Goal: Task Accomplishment & Management: Use online tool/utility

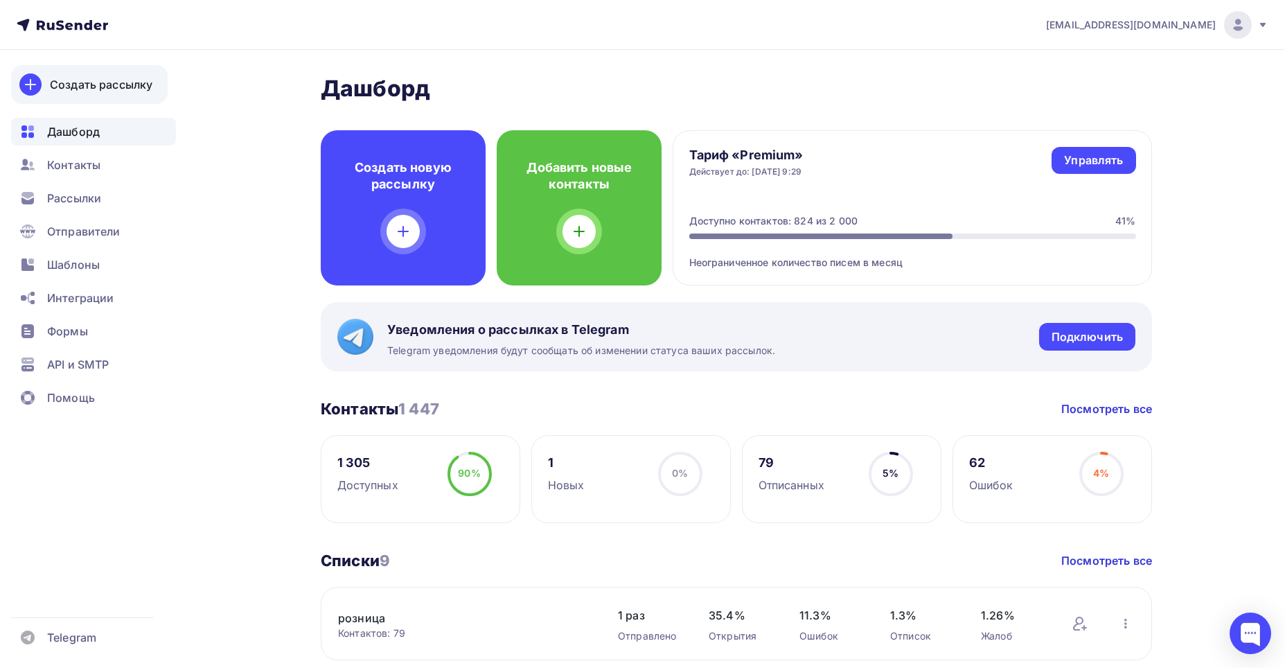
click at [110, 80] on div "Создать рассылку" at bounding box center [101, 84] width 102 height 17
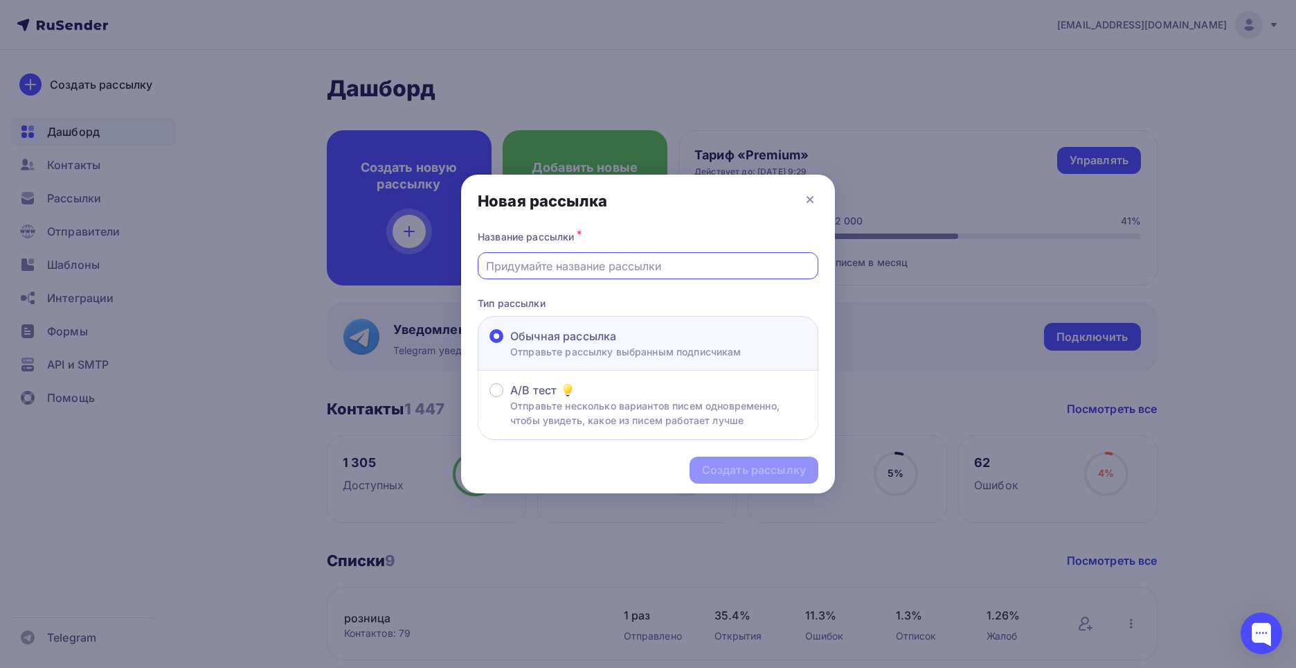
click at [545, 267] on input "text" at bounding box center [648, 266] width 325 height 17
type input "Информация"
click at [735, 467] on div "Создать рассылку" at bounding box center [754, 470] width 104 height 16
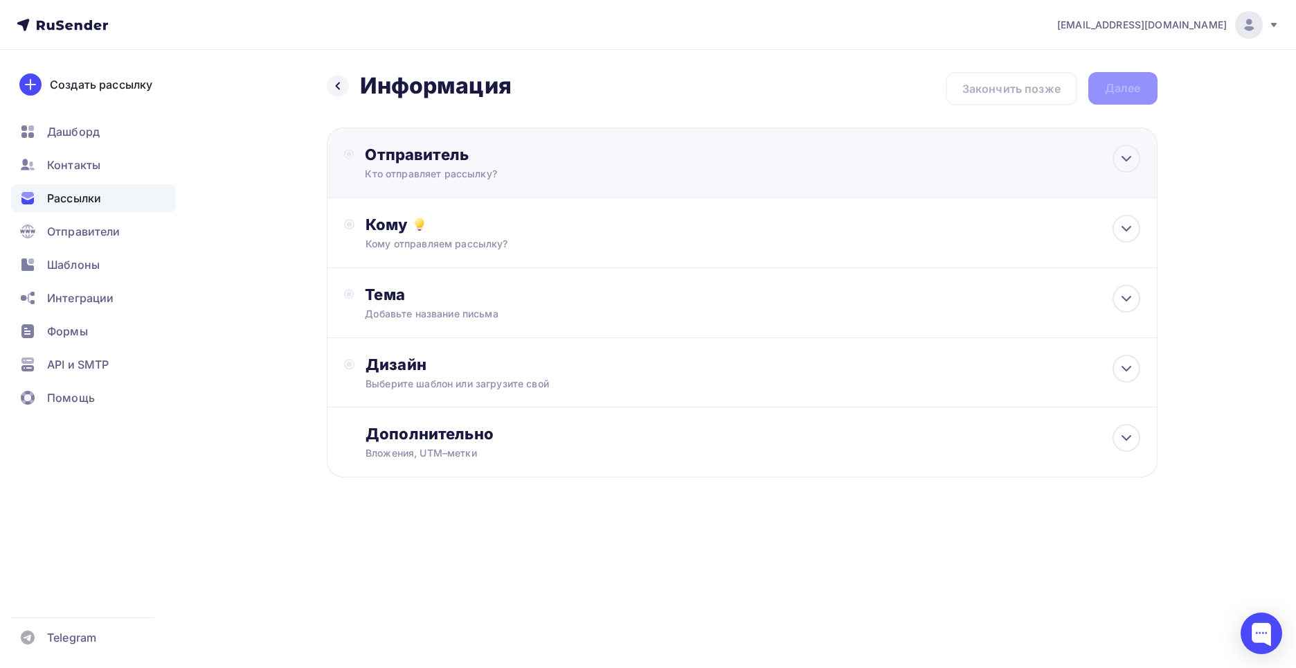
click at [438, 157] on div "Отправитель" at bounding box center [515, 154] width 300 height 19
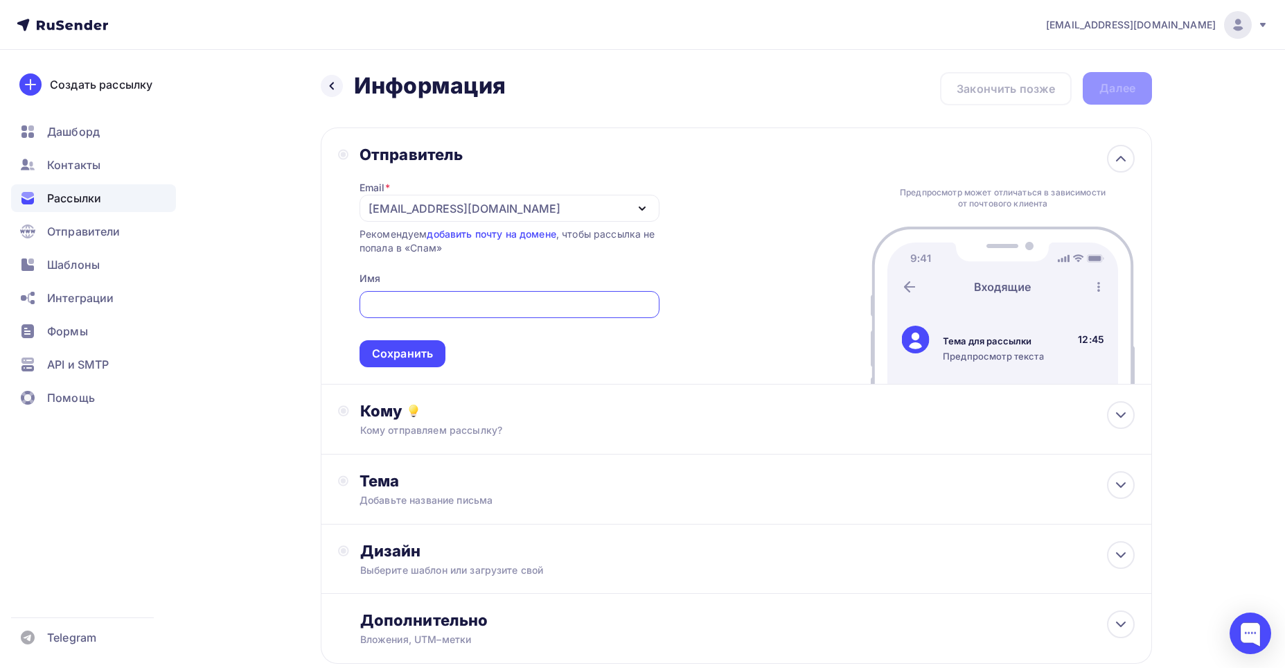
click at [393, 301] on input "text" at bounding box center [509, 304] width 284 height 17
type input "[PERSON_NAME]"
click at [387, 352] on div "Сохранить" at bounding box center [402, 354] width 61 height 16
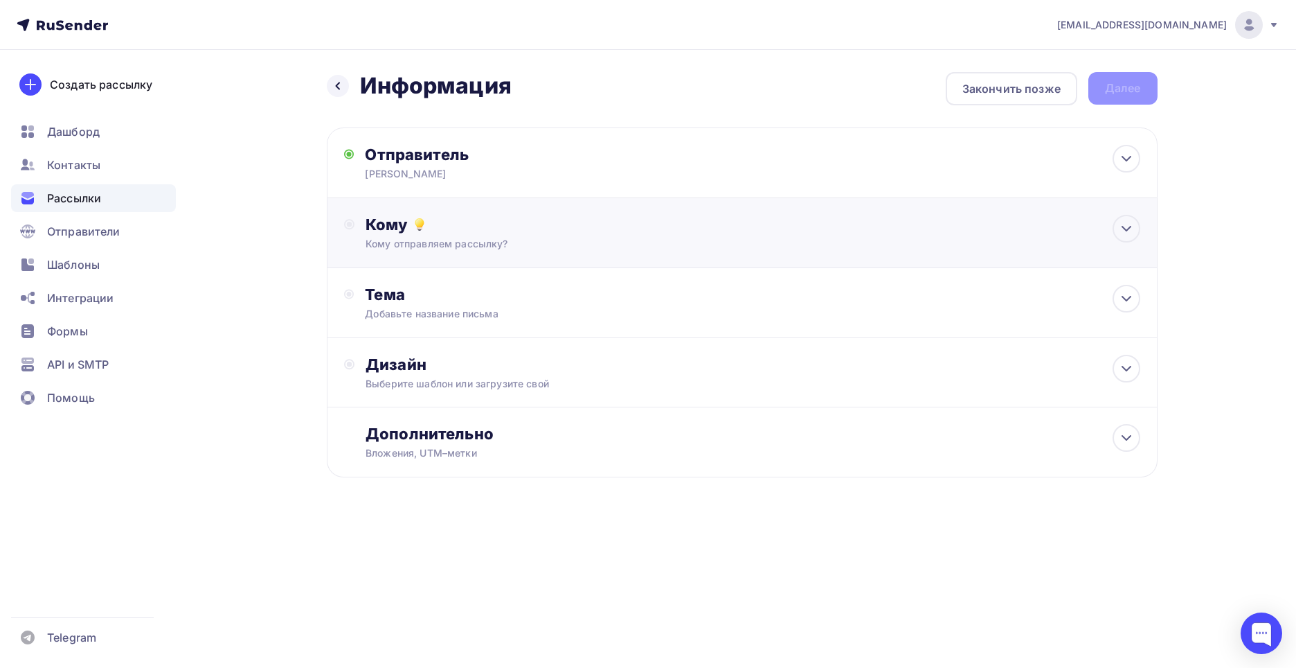
click at [398, 225] on div "Кому" at bounding box center [753, 224] width 774 height 19
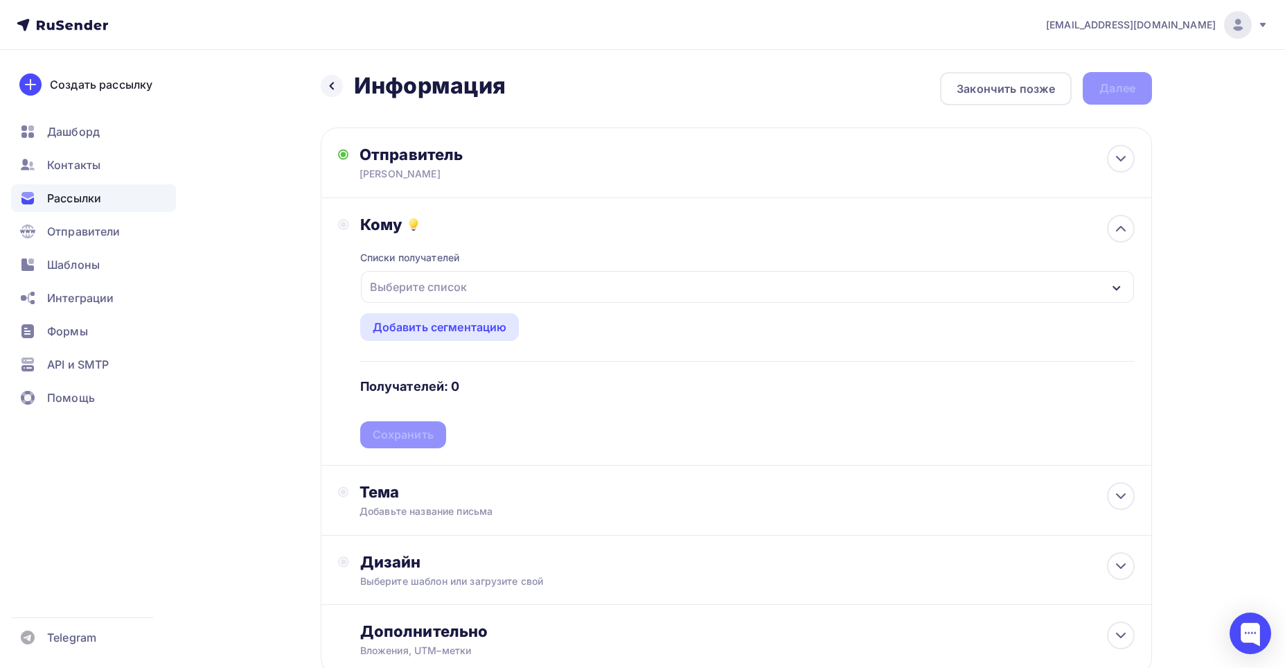
click at [1111, 289] on div "Выберите список" at bounding box center [747, 287] width 773 height 32
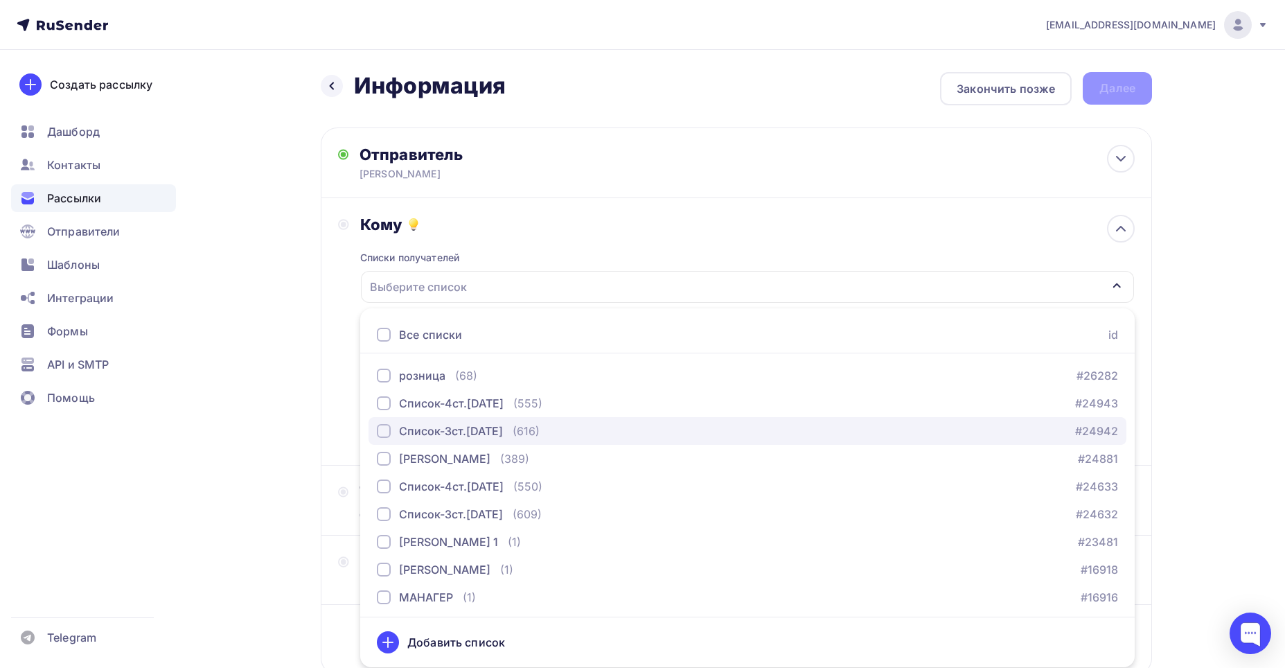
click at [427, 425] on div "Список-3ст.[DATE]" at bounding box center [451, 430] width 104 height 17
click at [510, 278] on div "Список-3ст.[DATE]" at bounding box center [747, 287] width 773 height 32
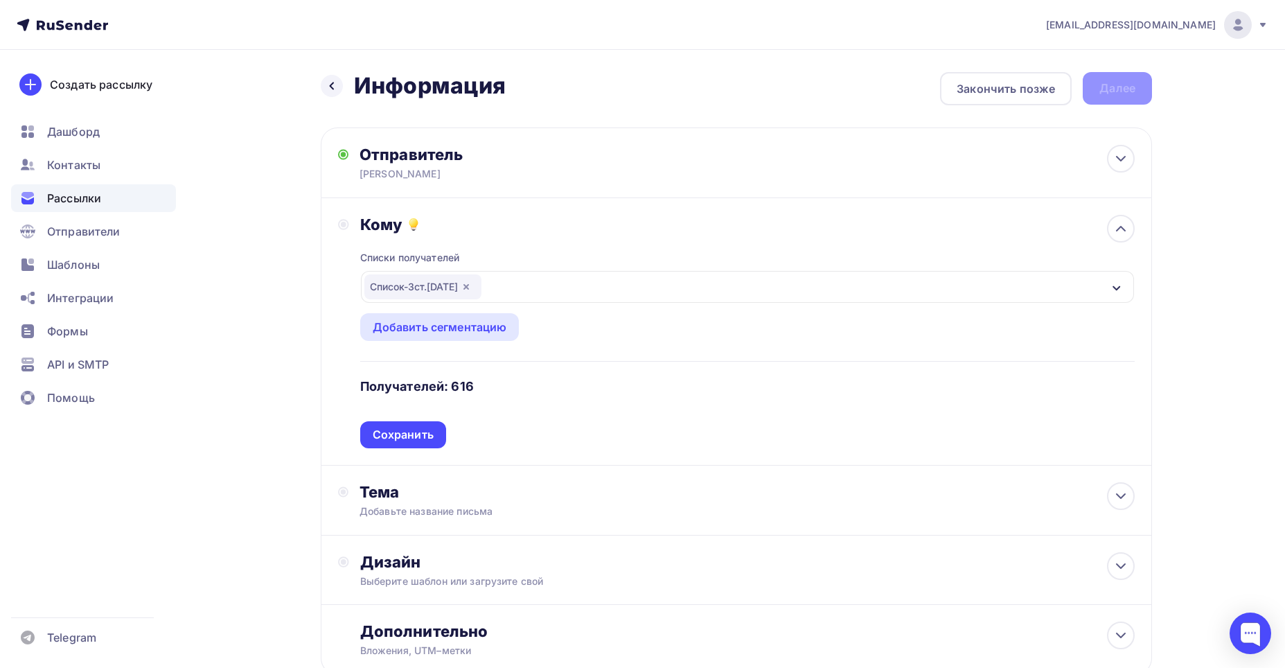
click at [388, 431] on div "Сохранить" at bounding box center [403, 435] width 61 height 16
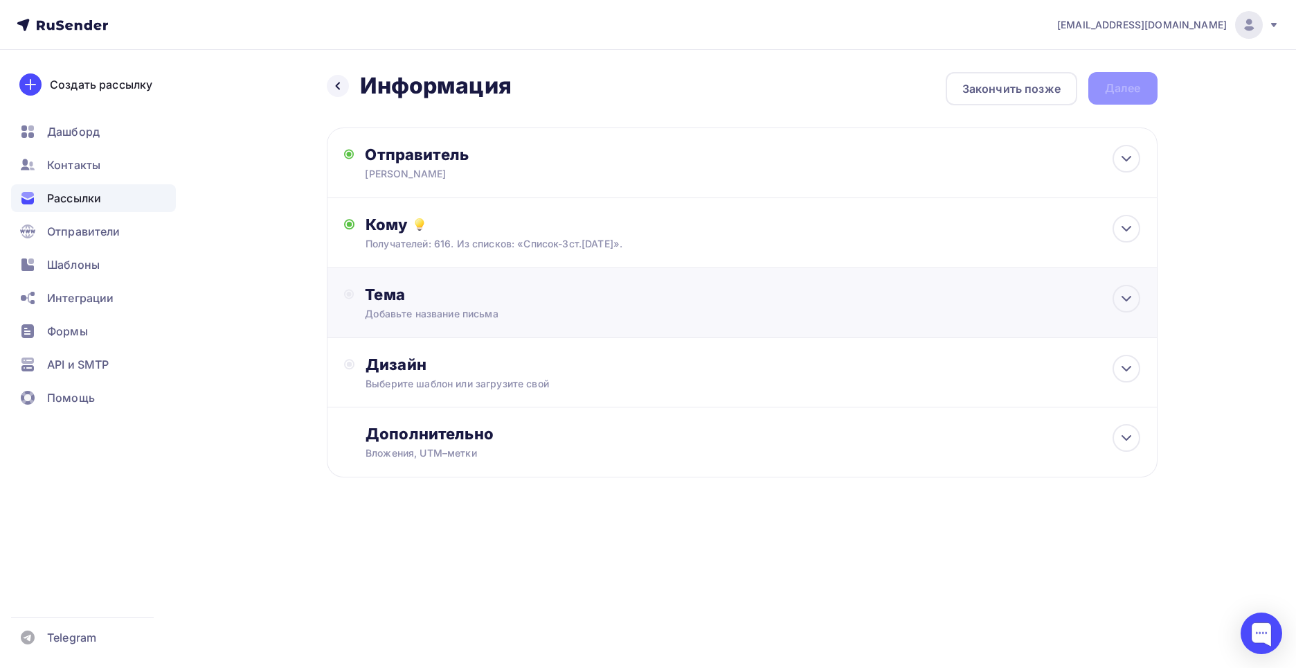
click at [391, 296] on div "Тема" at bounding box center [502, 294] width 274 height 19
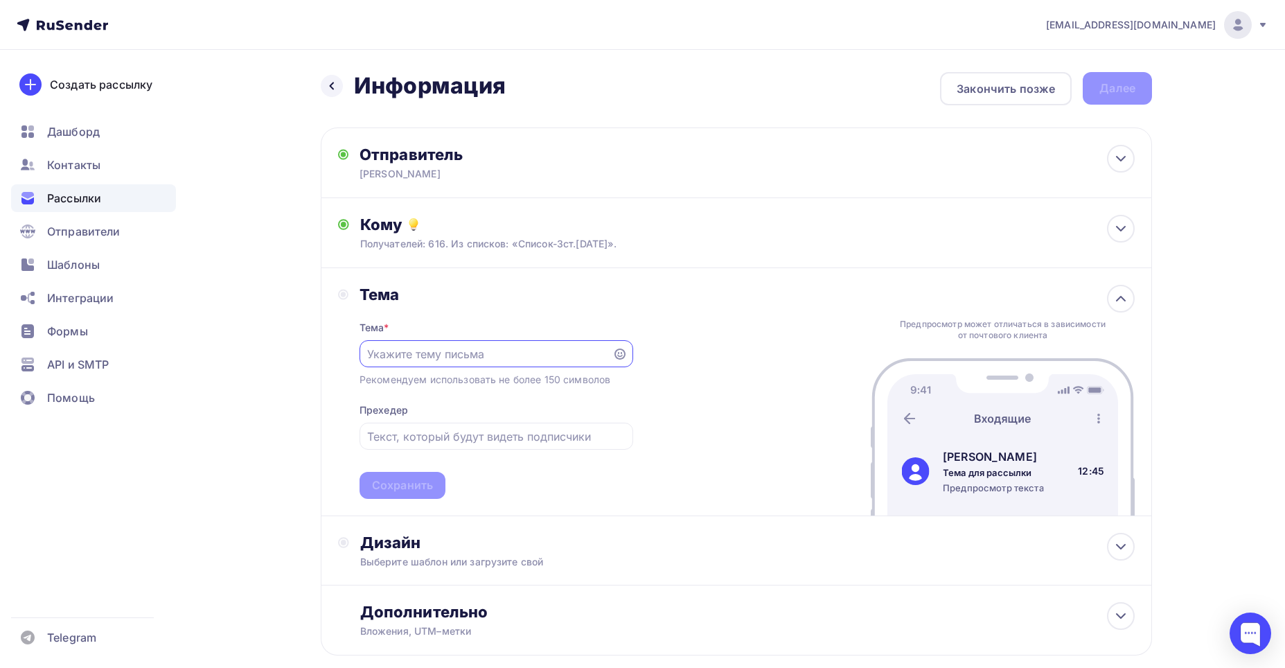
click at [398, 351] on input "text" at bounding box center [485, 354] width 237 height 17
type input "Информация по остаткам и ценам."
click at [387, 479] on div "Сохранить" at bounding box center [402, 485] width 61 height 16
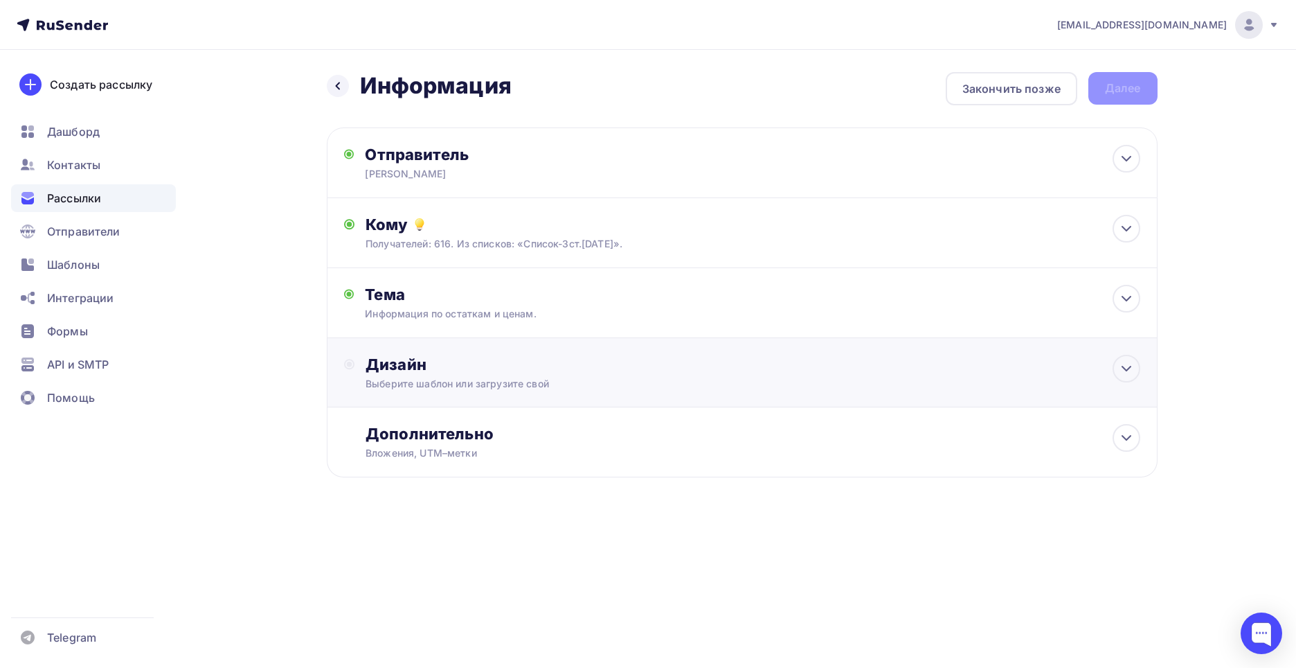
click at [401, 365] on div "Дизайн" at bounding box center [753, 364] width 774 height 19
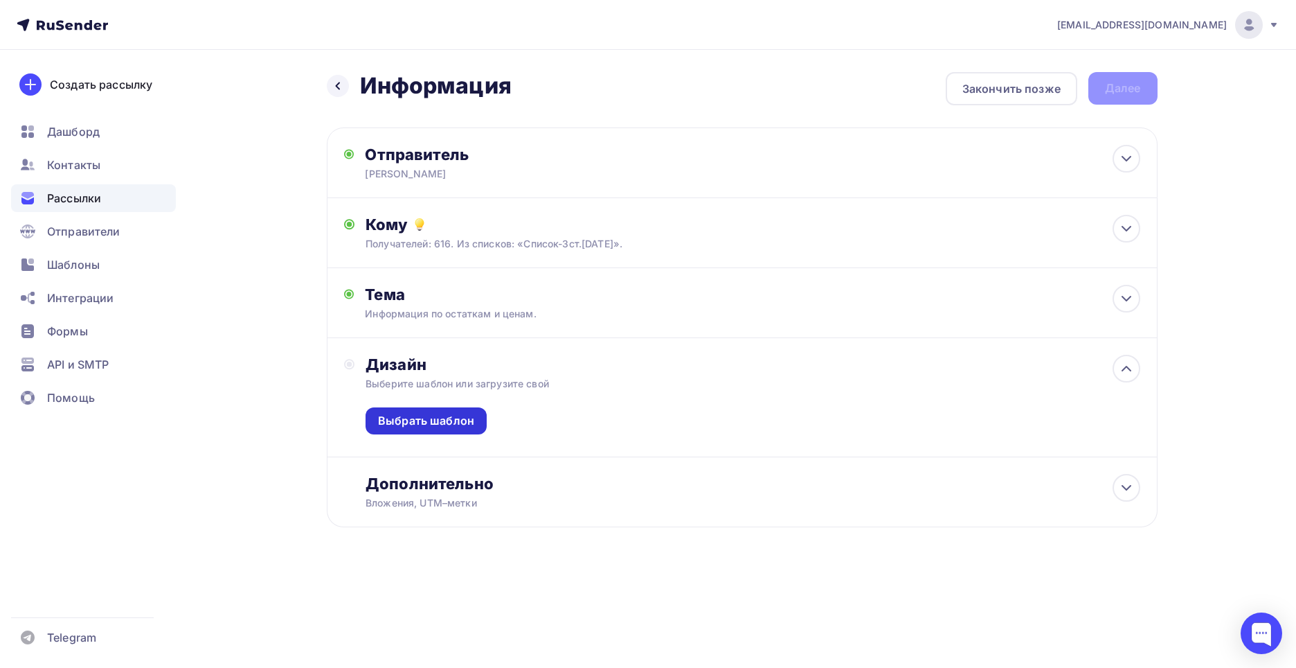
click at [406, 409] on div "Выбрать шаблон" at bounding box center [426, 420] width 121 height 27
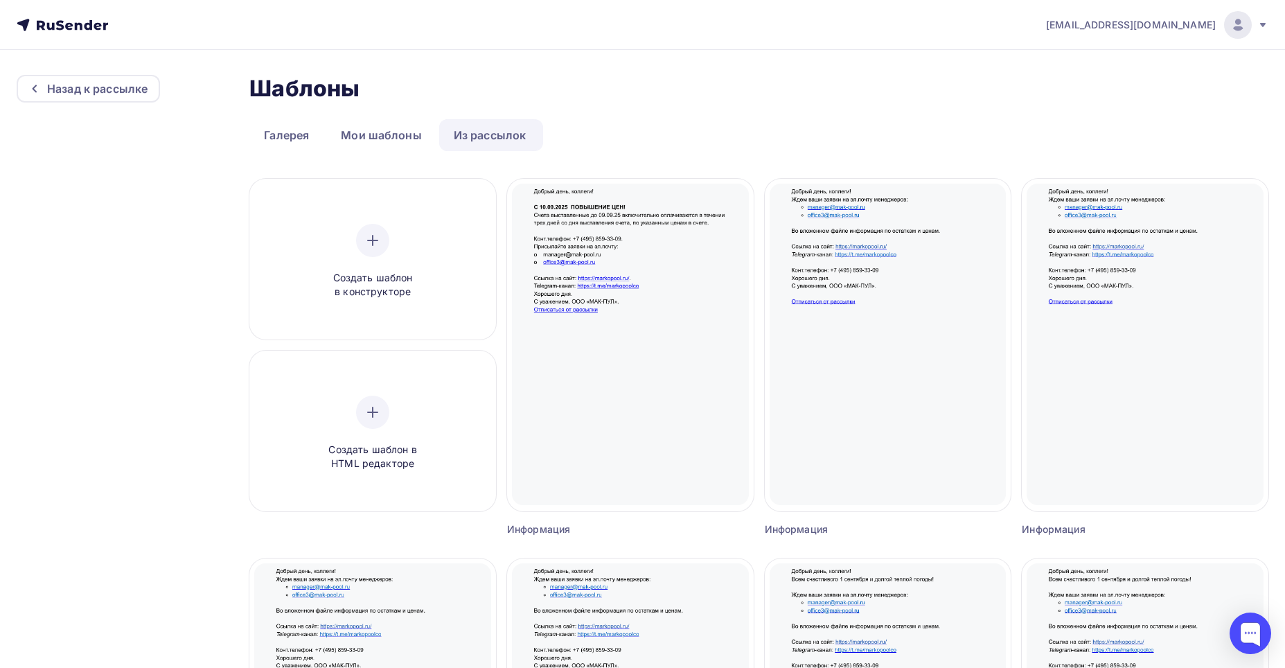
click at [492, 136] on link "Из рассылок" at bounding box center [490, 135] width 102 height 32
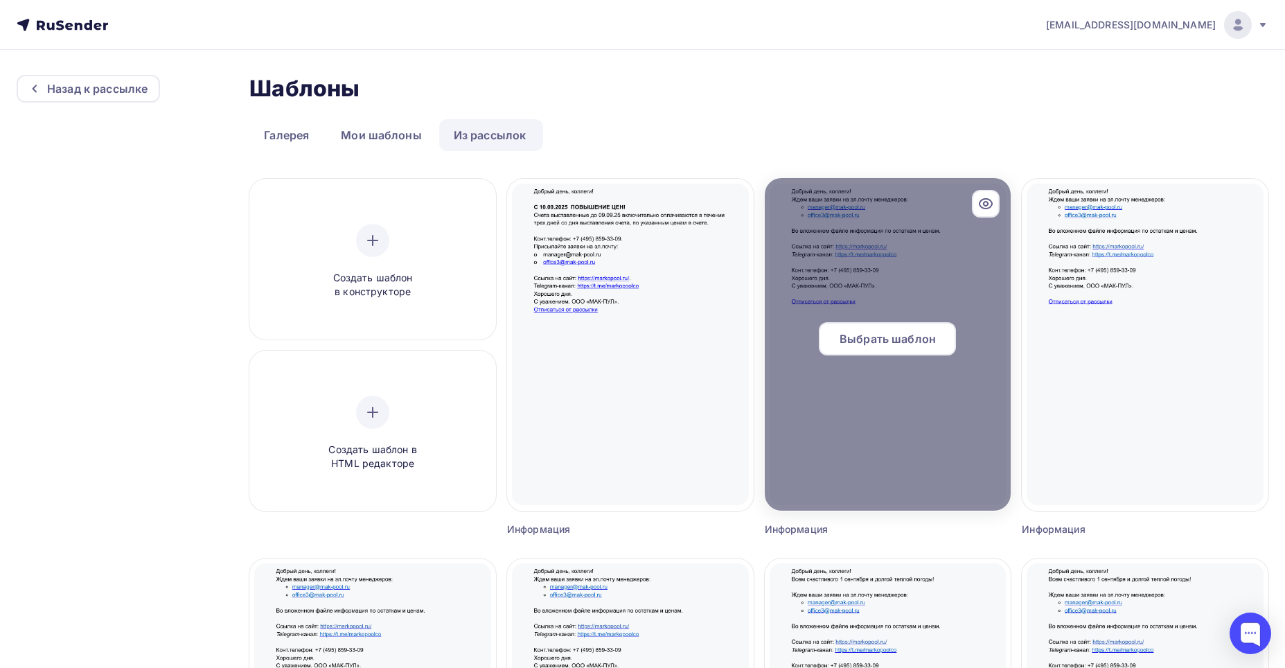
click at [866, 332] on span "Выбрать шаблон" at bounding box center [887, 338] width 96 height 17
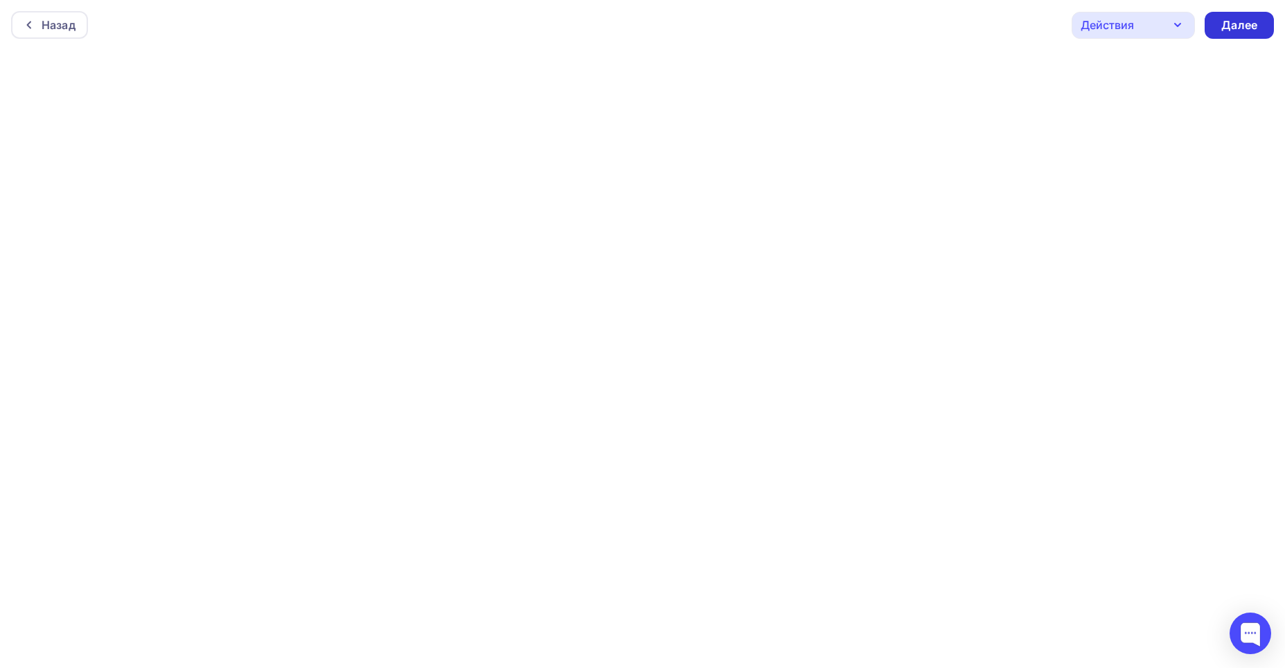
click at [1228, 21] on div "Далее" at bounding box center [1239, 25] width 36 height 16
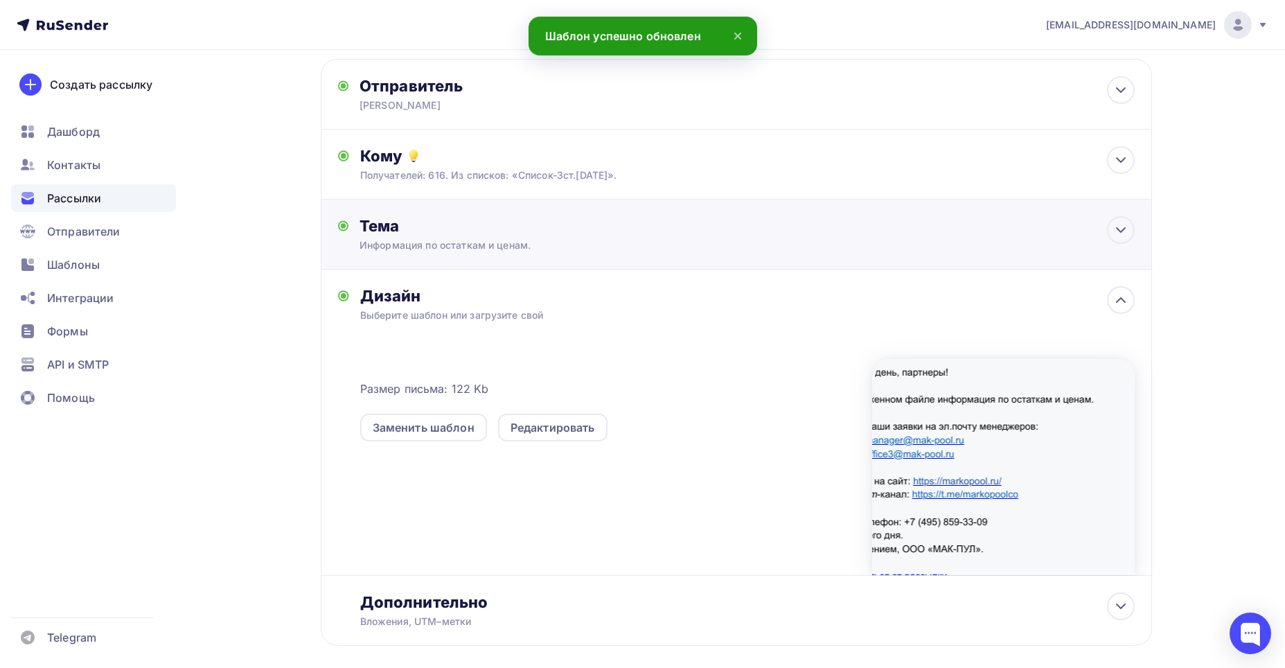
scroll to position [136, 0]
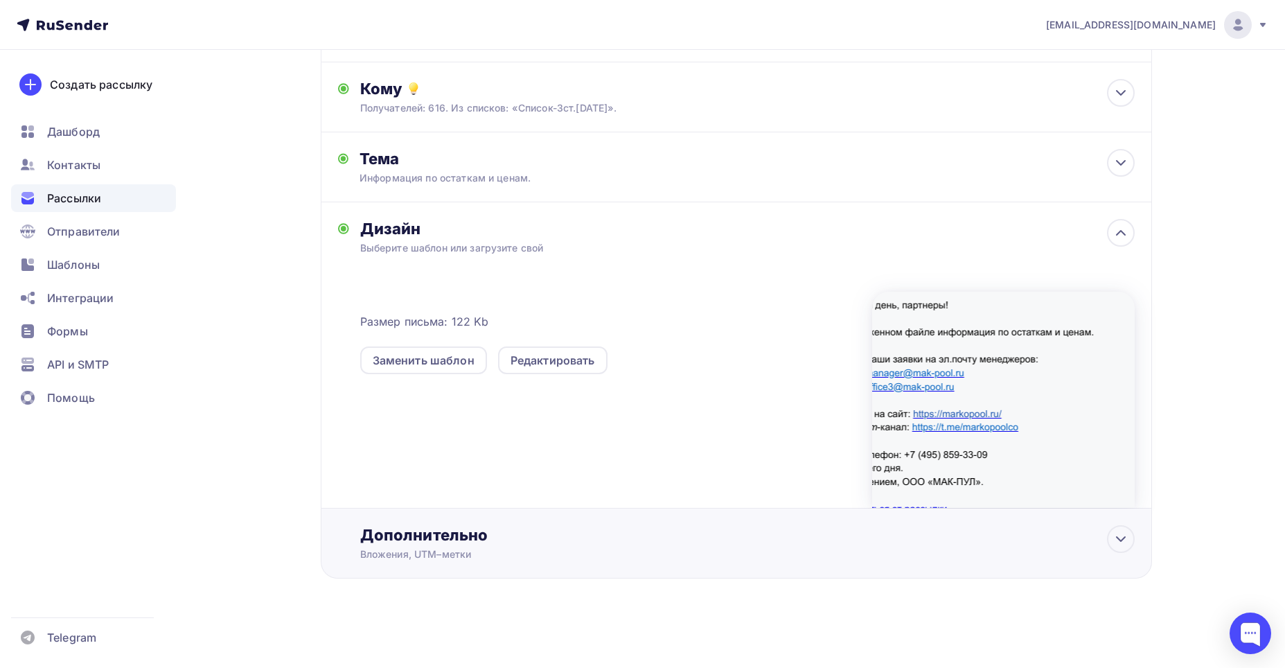
click at [393, 535] on div "Дополнительно" at bounding box center [747, 534] width 774 height 19
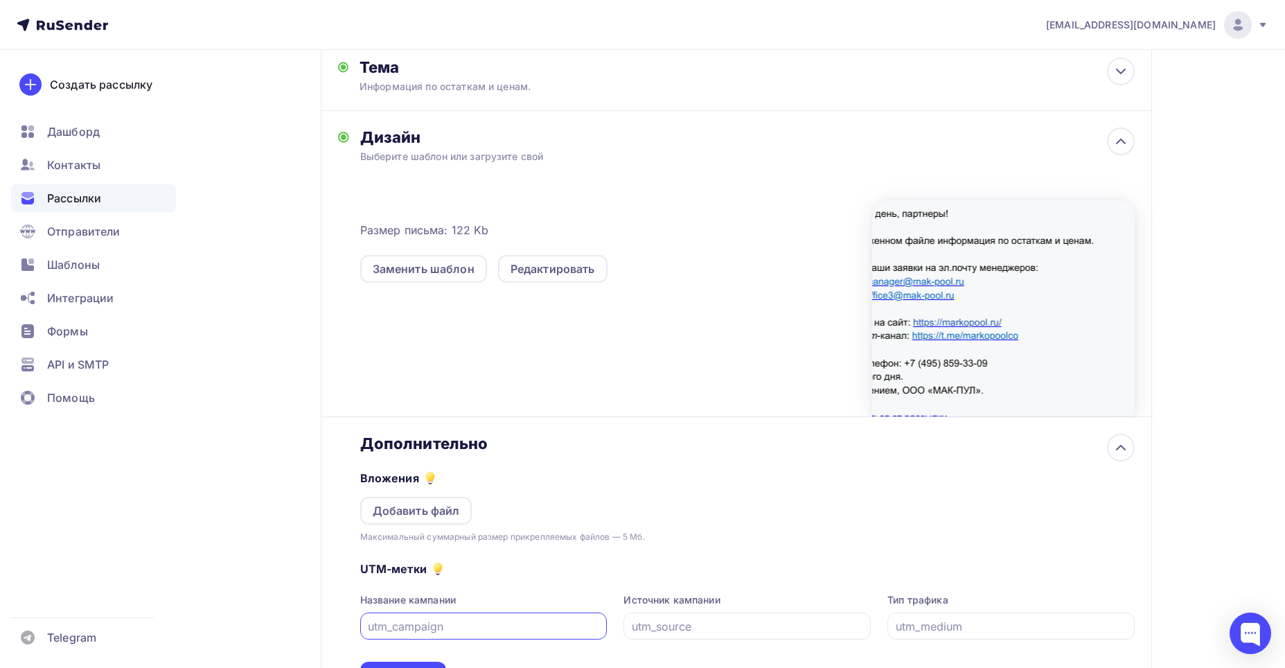
scroll to position [343, 0]
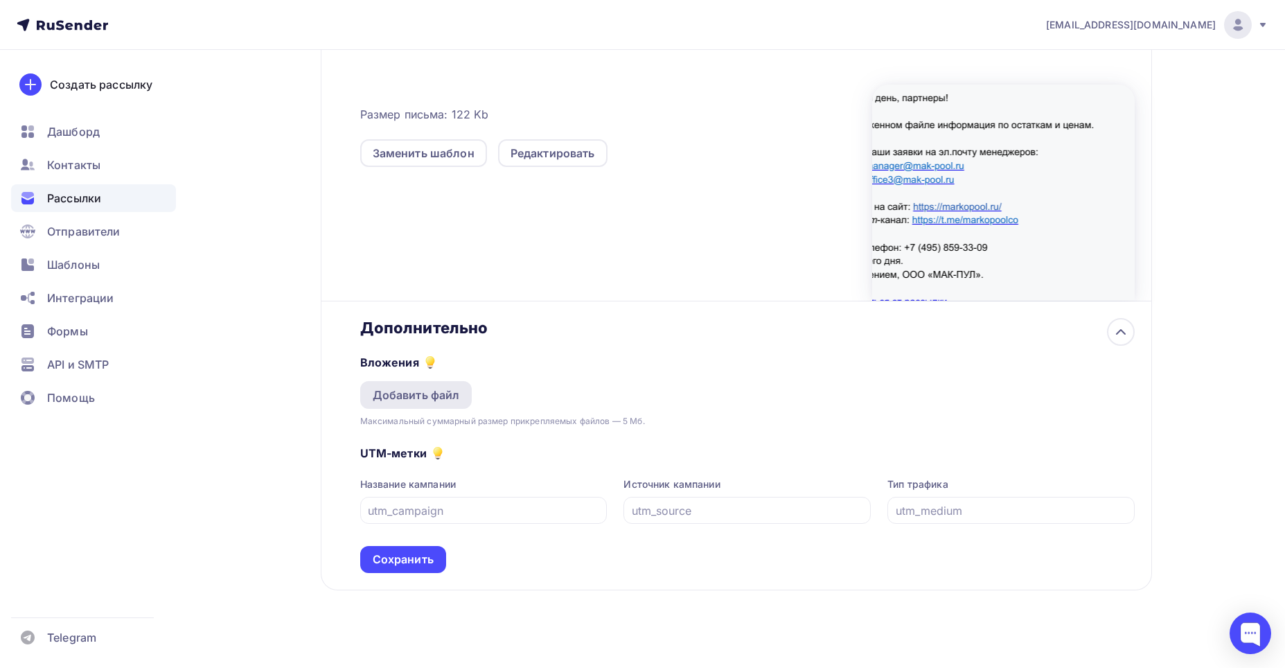
click at [415, 391] on div "Добавить файл" at bounding box center [416, 394] width 87 height 17
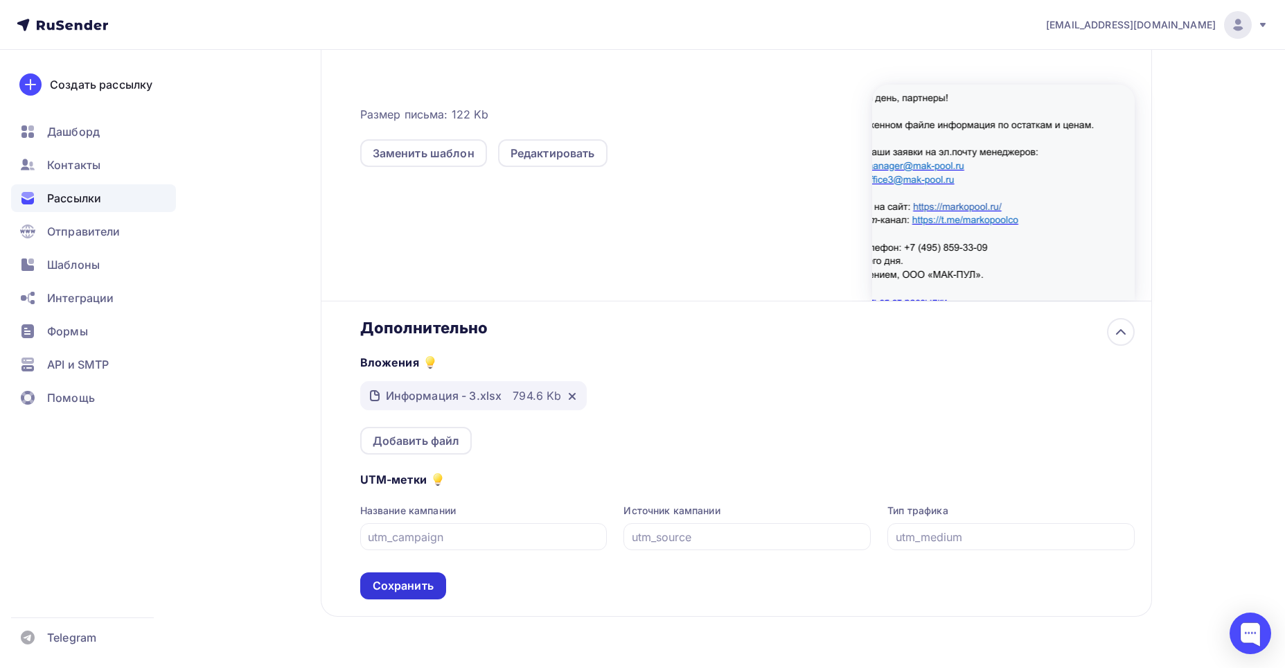
click at [388, 582] on div "Сохранить" at bounding box center [403, 586] width 61 height 16
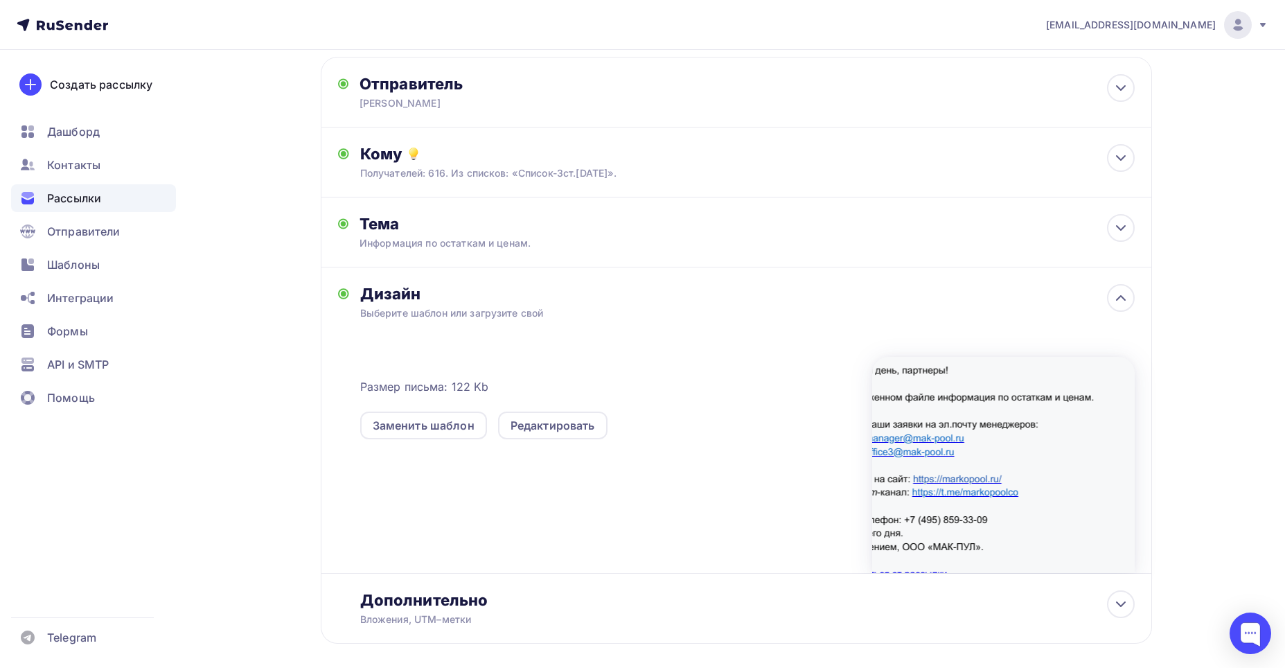
scroll to position [0, 0]
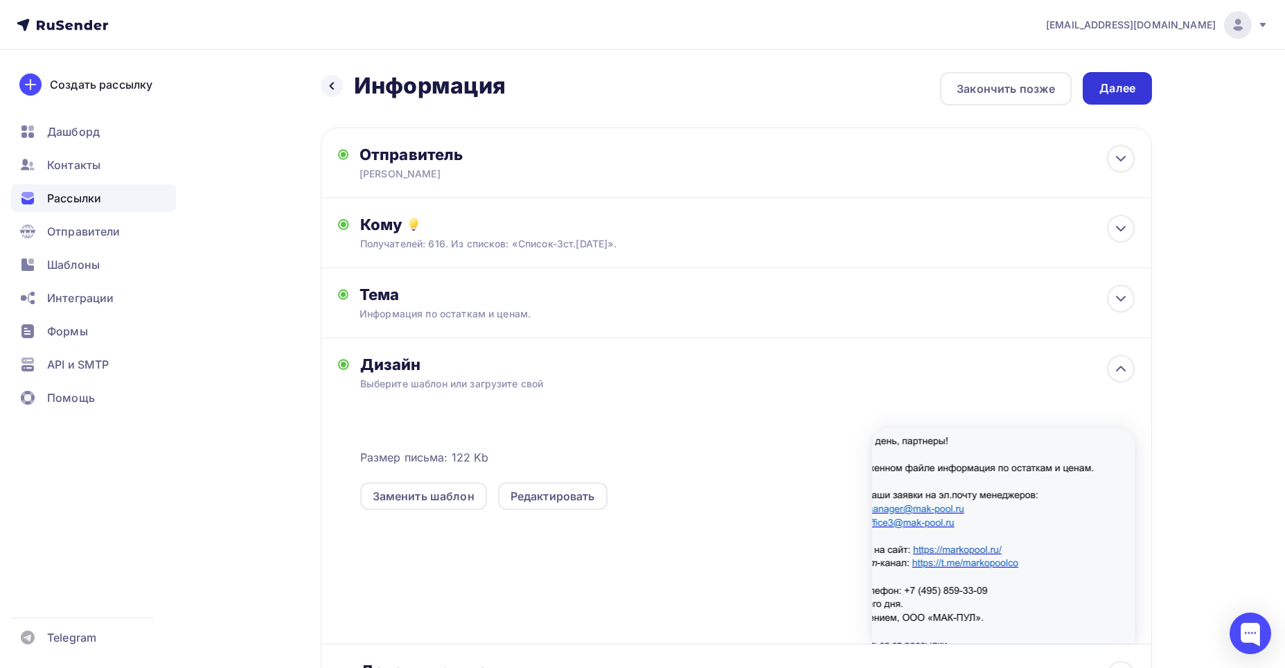
click at [1116, 83] on div "Далее" at bounding box center [1117, 88] width 36 height 16
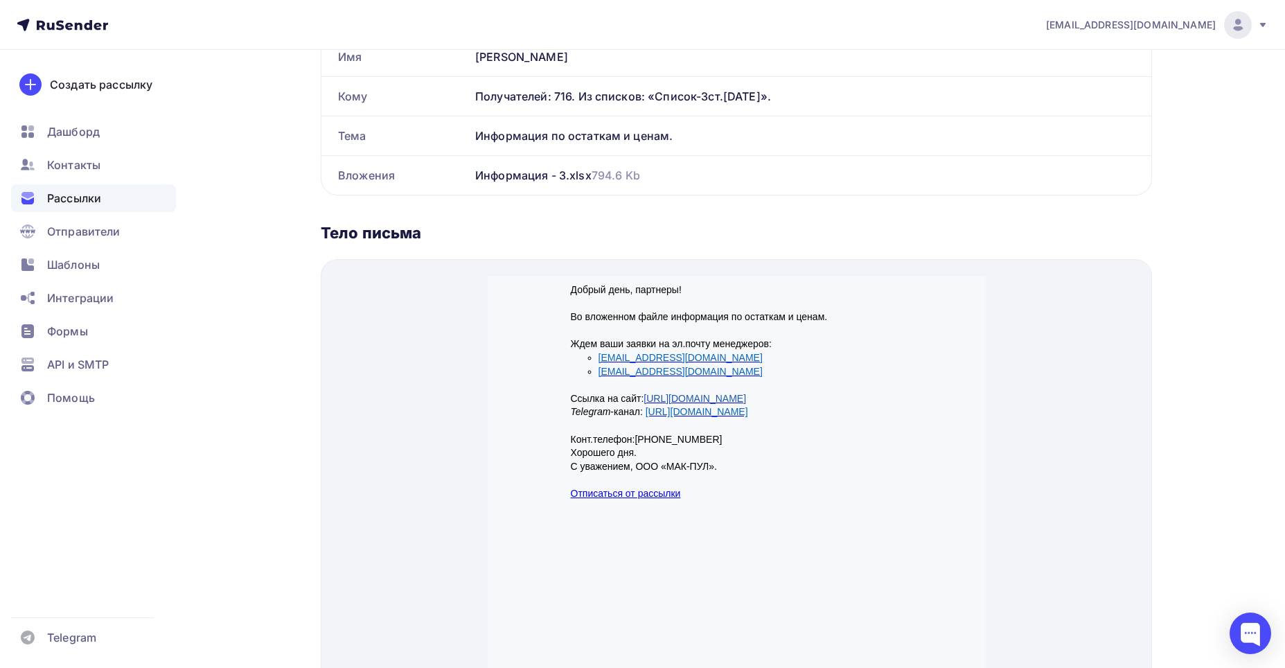
scroll to position [416, 0]
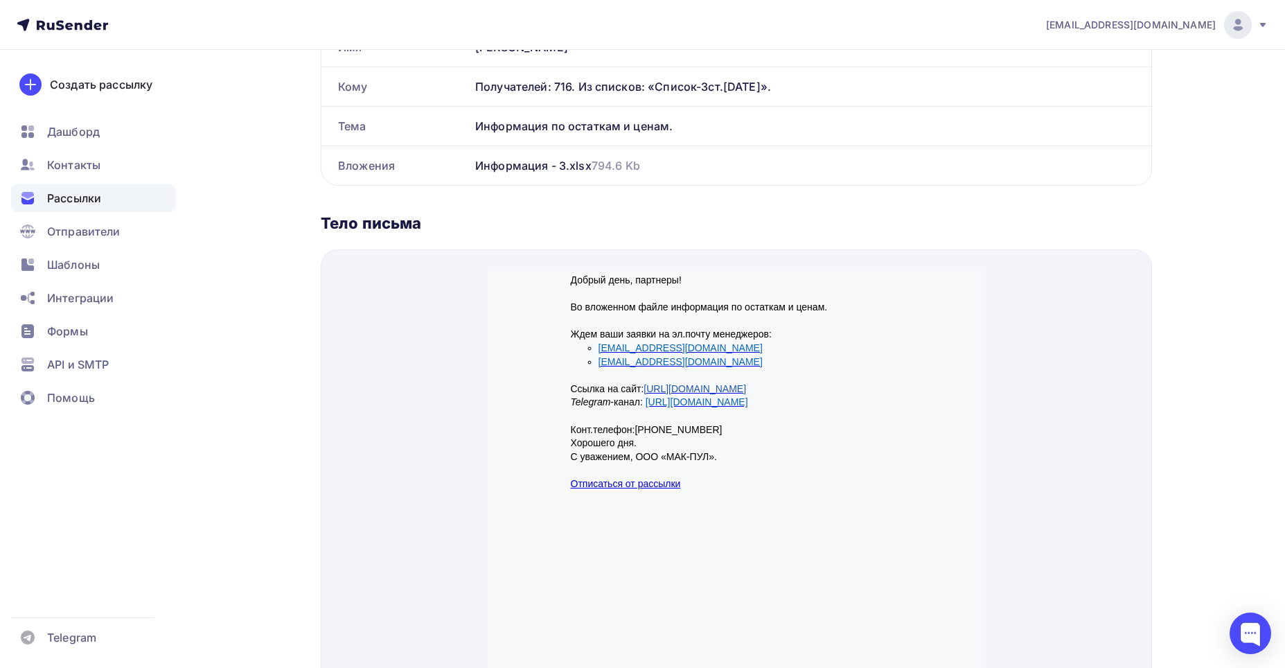
click at [687, 262] on p "Добрый день, партнеры!" at bounding box center [736, 264] width 332 height 14
click at [683, 265] on p "Добрый день, партнеры!" at bounding box center [736, 264] width 332 height 14
click at [649, 293] on span "Во вложенном файле информация по остаткам и ценам." at bounding box center [698, 290] width 257 height 11
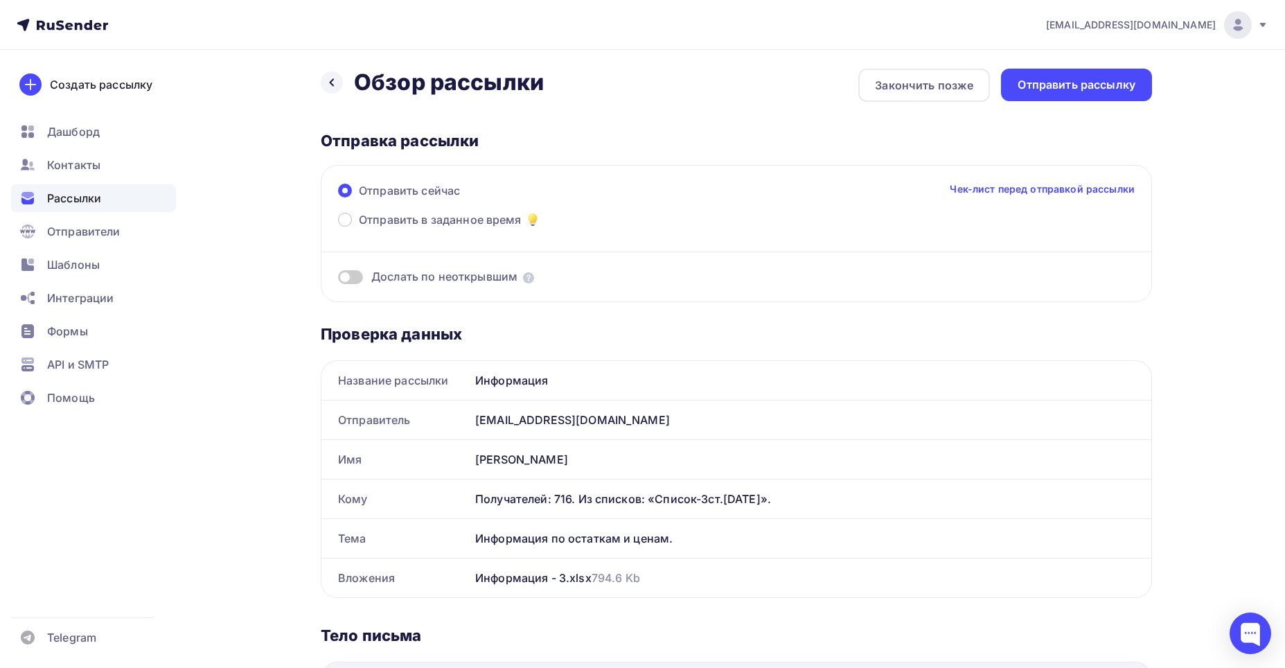
scroll to position [0, 0]
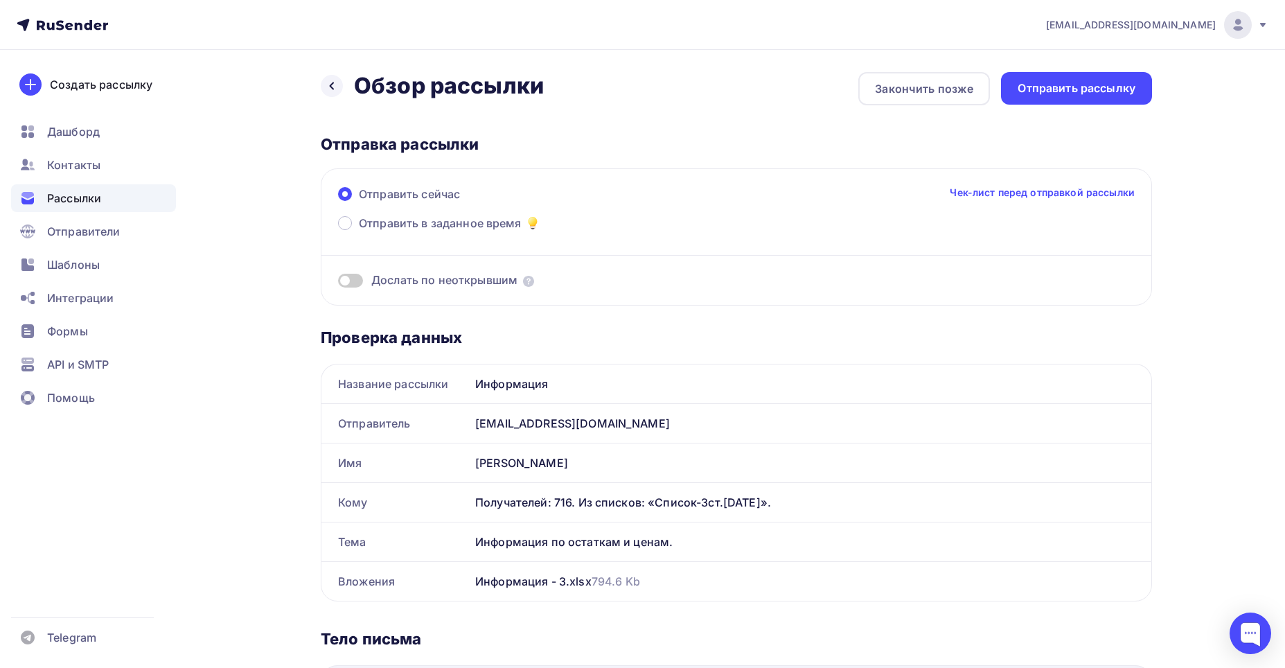
click at [75, 191] on span "Рассылки" at bounding box center [74, 198] width 54 height 17
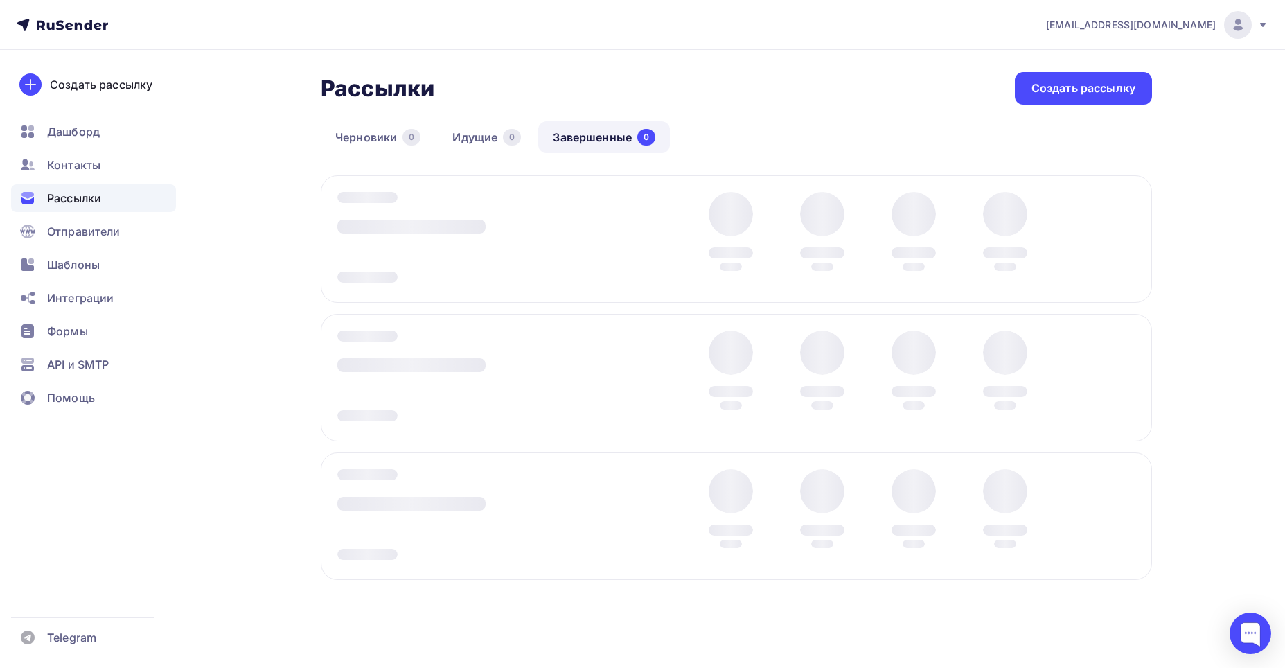
click at [551, 252] on div at bounding box center [468, 239] width 263 height 95
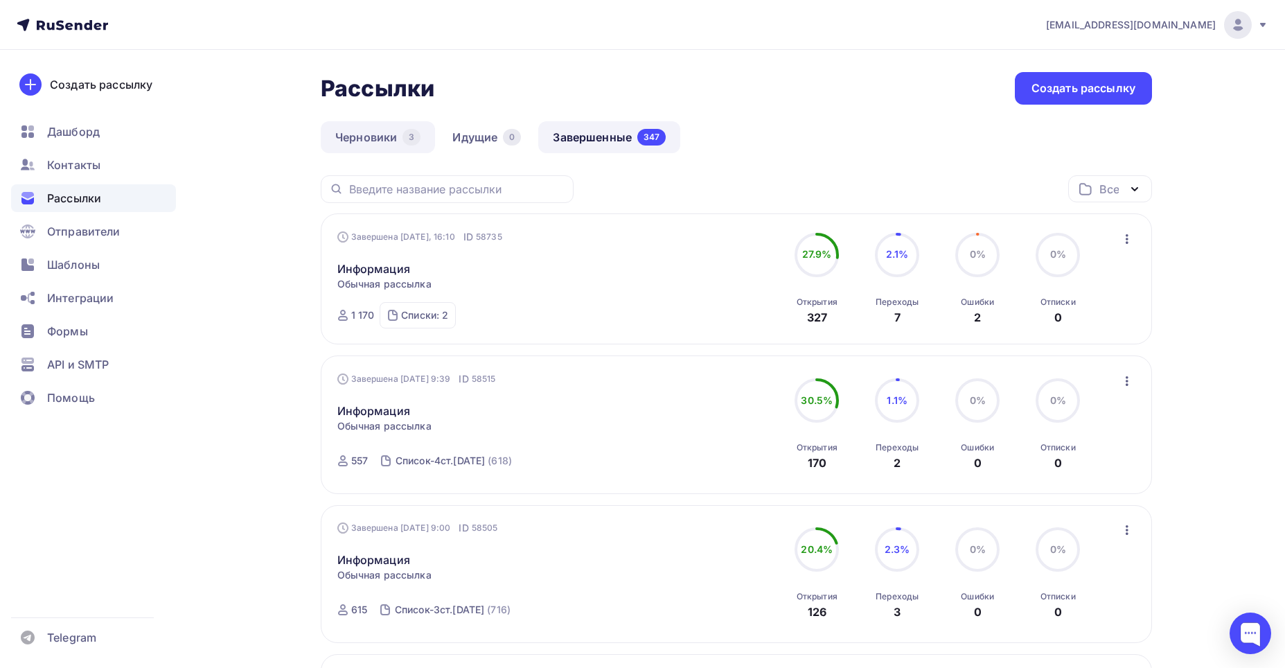
click at [395, 133] on link "Черновики 3" at bounding box center [378, 137] width 114 height 32
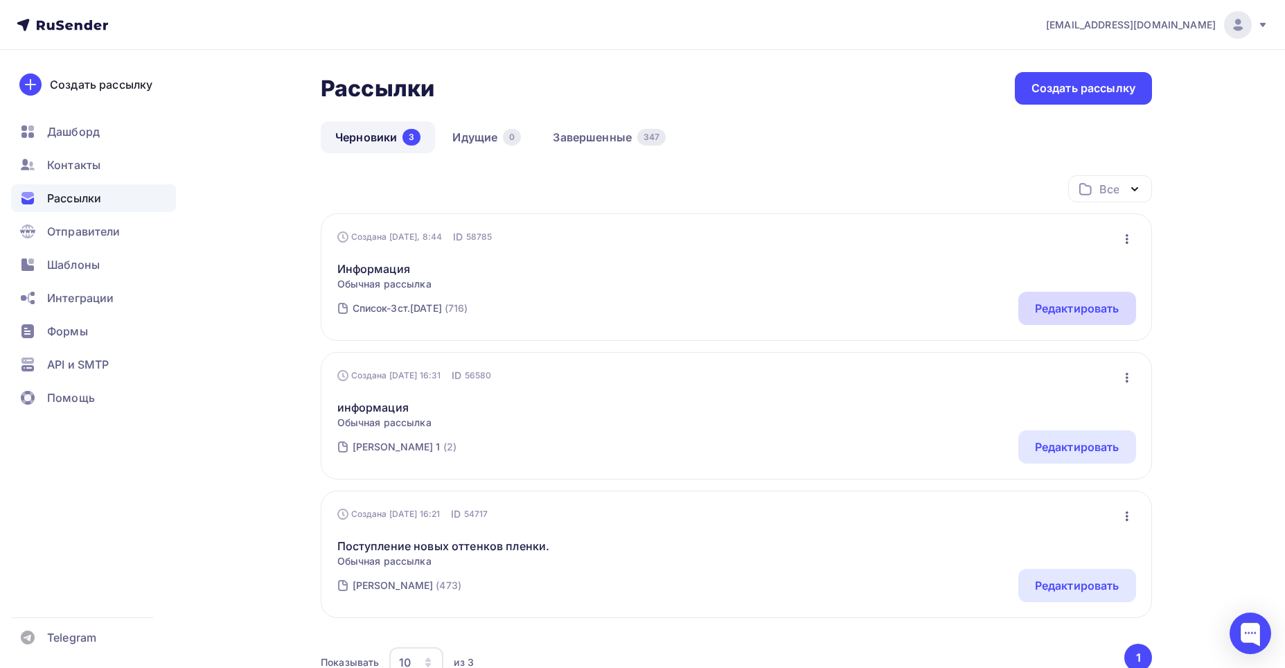
click at [1070, 305] on div "Редактировать" at bounding box center [1077, 308] width 84 height 17
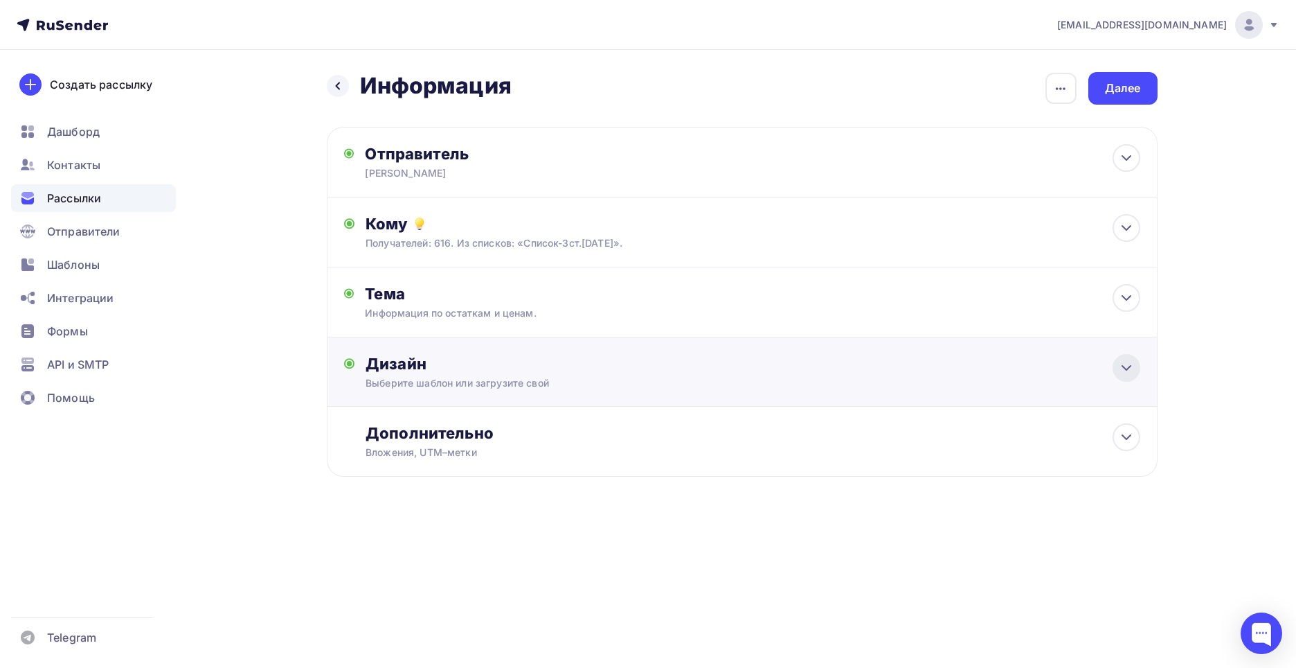
click at [1125, 368] on icon at bounding box center [1127, 368] width 8 height 4
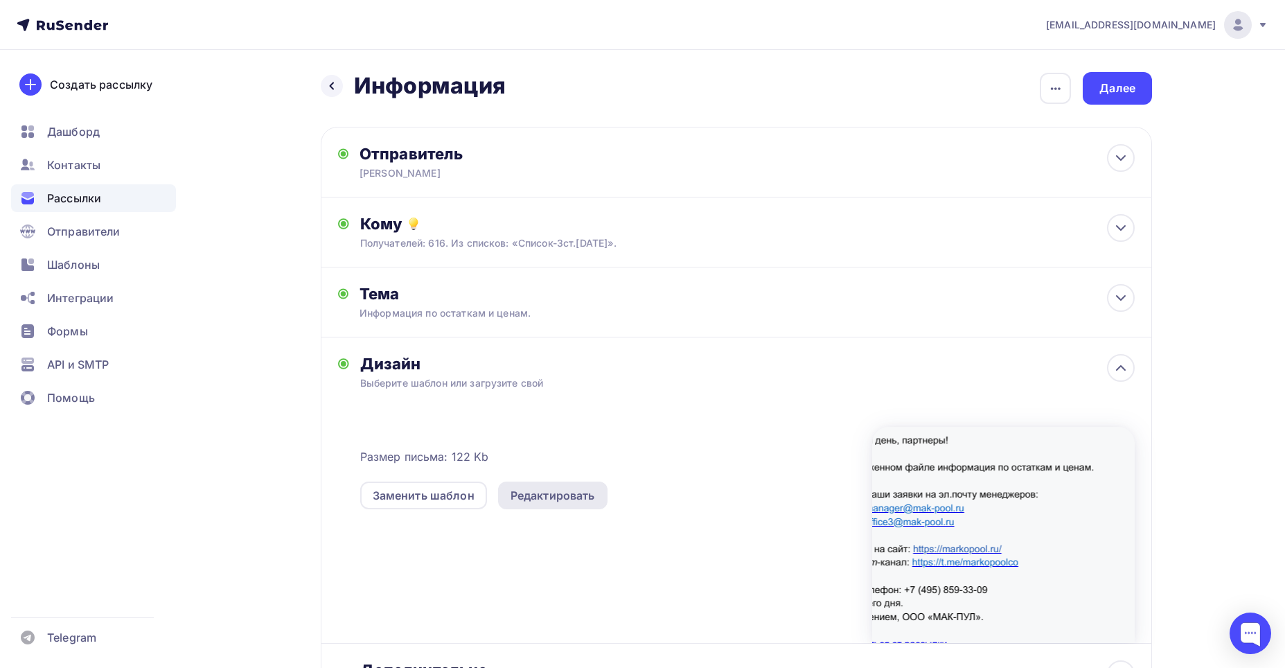
click at [533, 492] on div "Редактировать" at bounding box center [552, 495] width 84 height 17
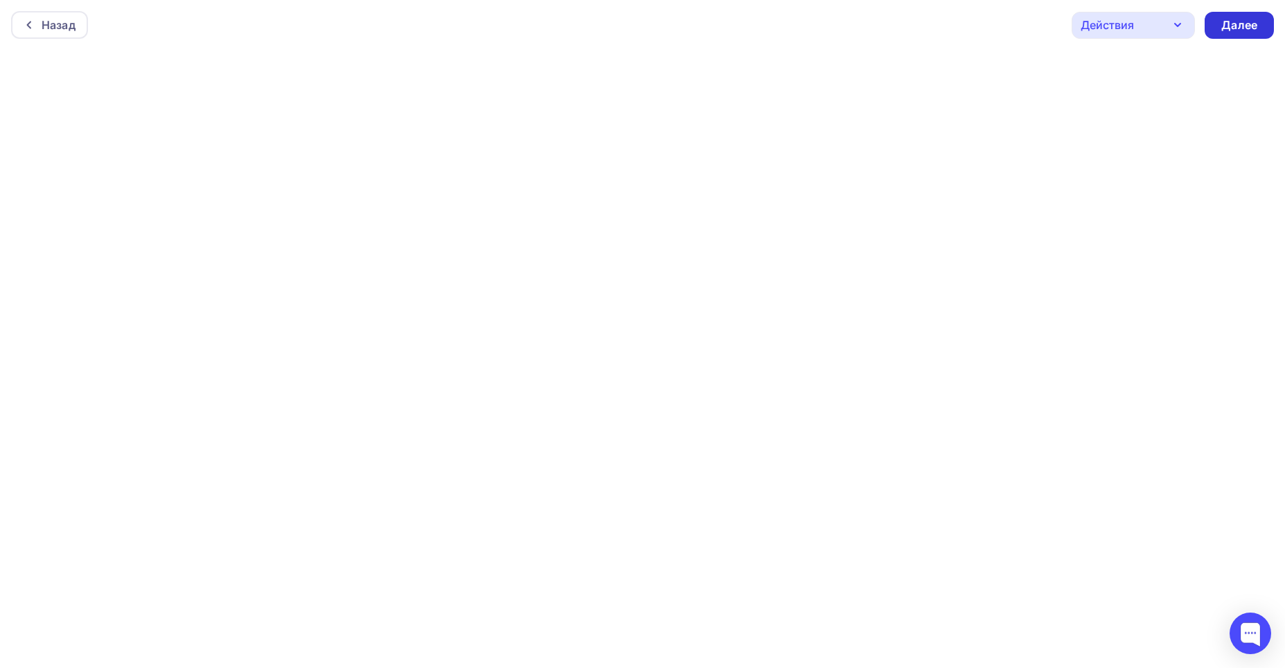
click at [1246, 22] on div "Далее" at bounding box center [1239, 25] width 36 height 16
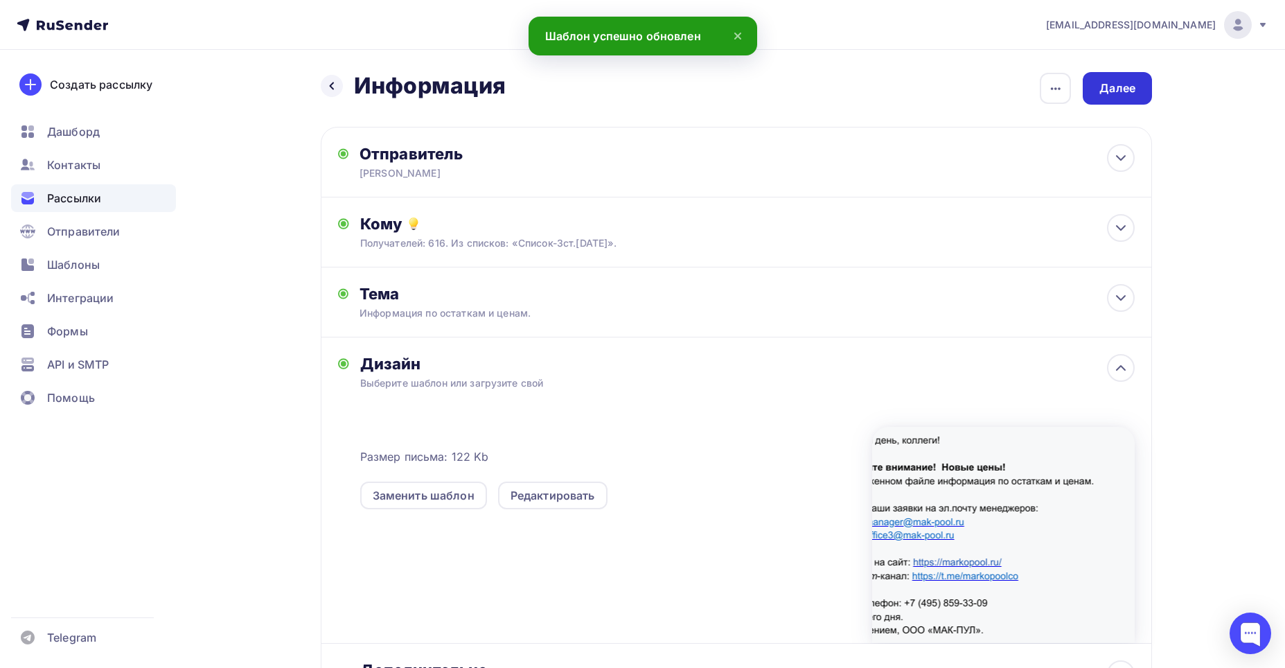
click at [1119, 84] on div "Далее" at bounding box center [1117, 88] width 36 height 16
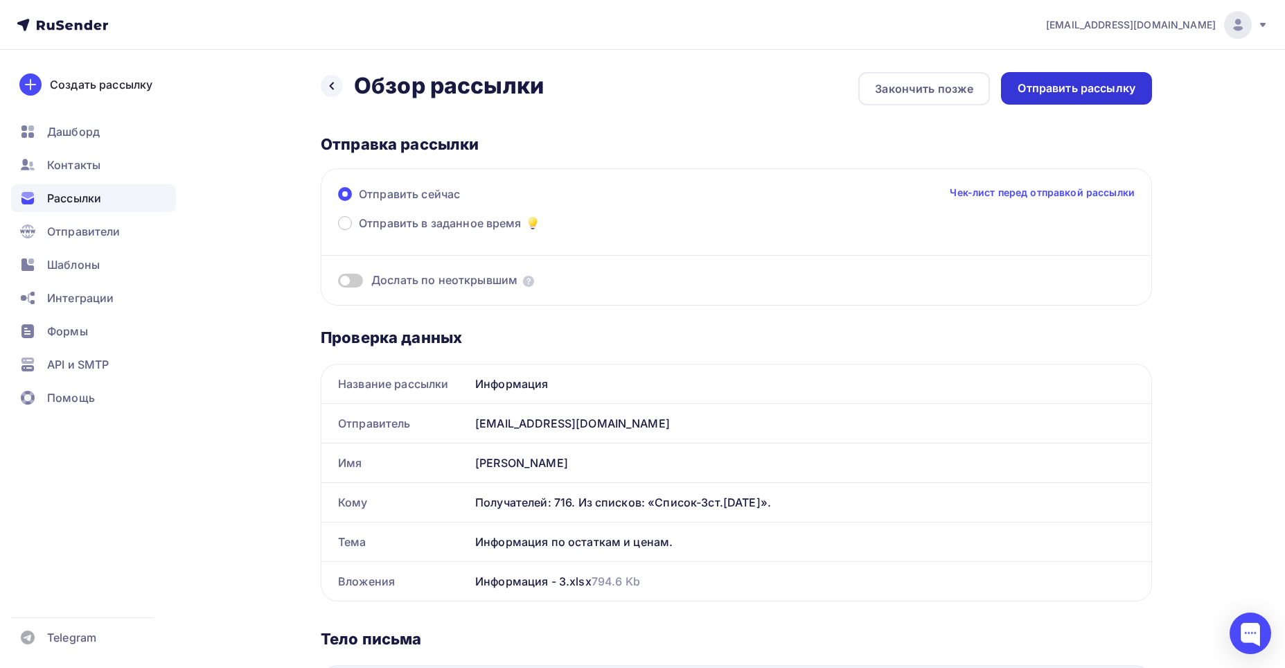
click at [1071, 83] on div "Отправить рассылку" at bounding box center [1076, 88] width 118 height 16
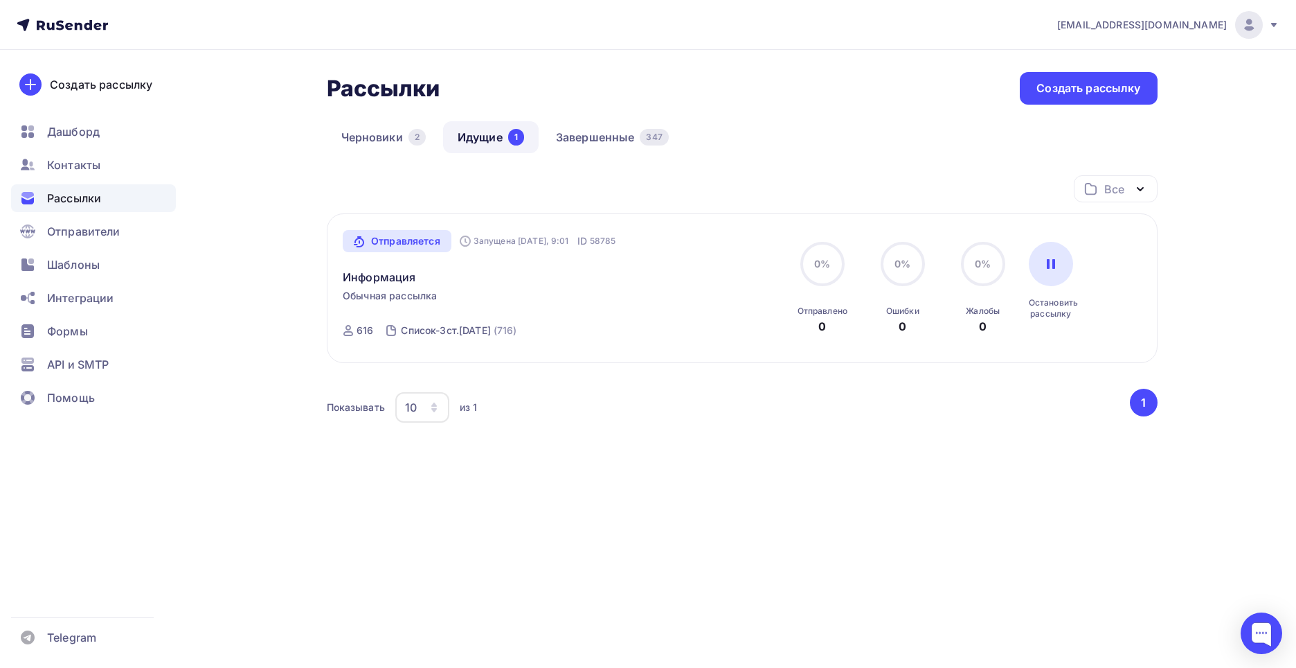
click at [55, 199] on span "Рассылки" at bounding box center [74, 198] width 54 height 17
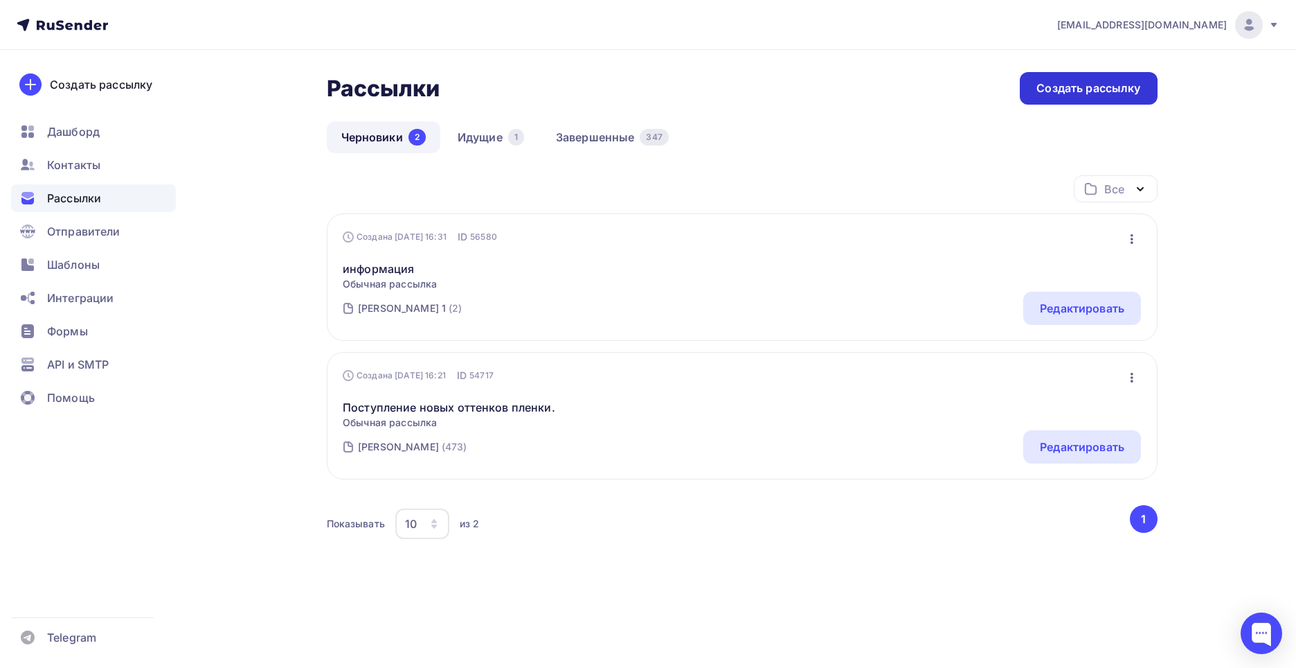
click at [1048, 83] on div "Создать рассылку" at bounding box center [1089, 88] width 104 height 16
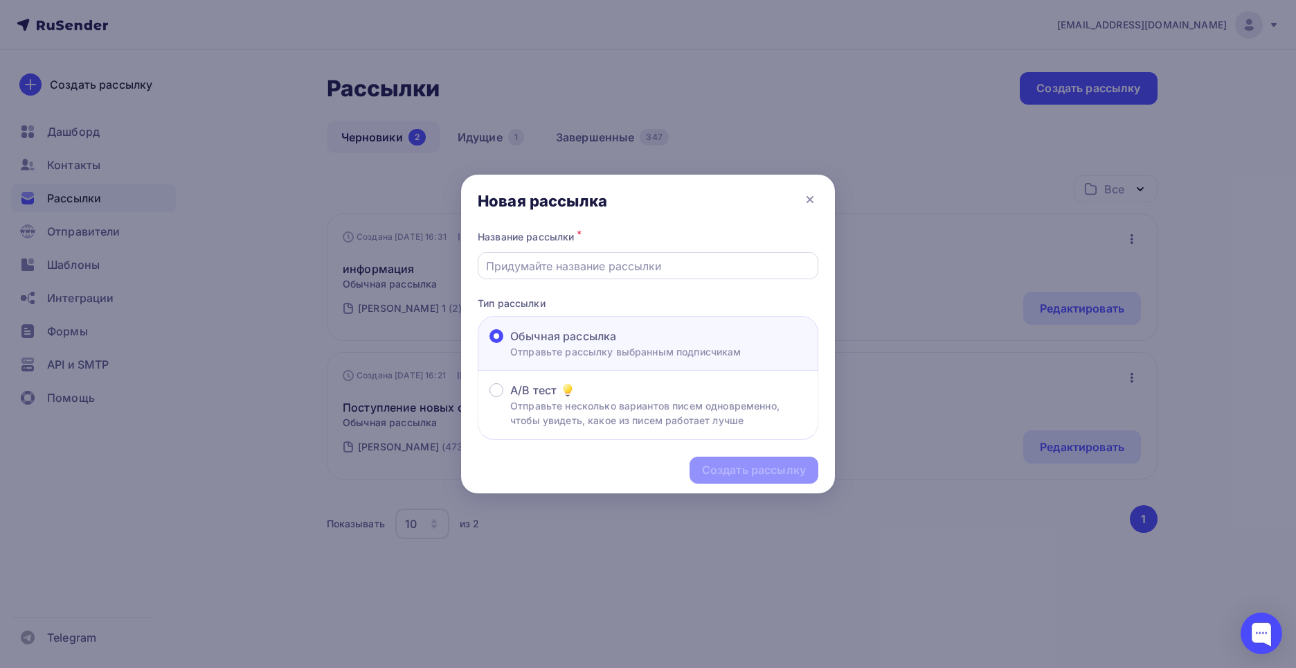
click at [510, 261] on input "text" at bounding box center [648, 266] width 325 height 17
type input "Информация"
click at [766, 467] on div "Создать рассылку" at bounding box center [754, 470] width 104 height 16
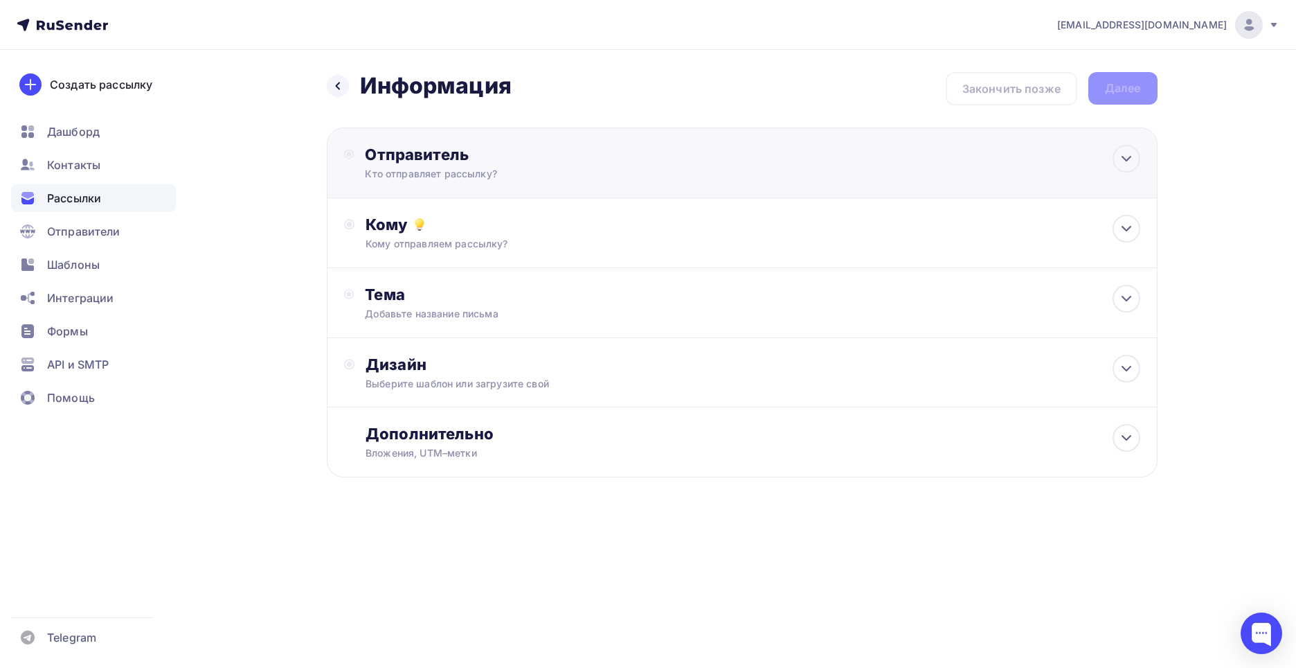
click at [416, 157] on div "Отправитель" at bounding box center [515, 154] width 300 height 19
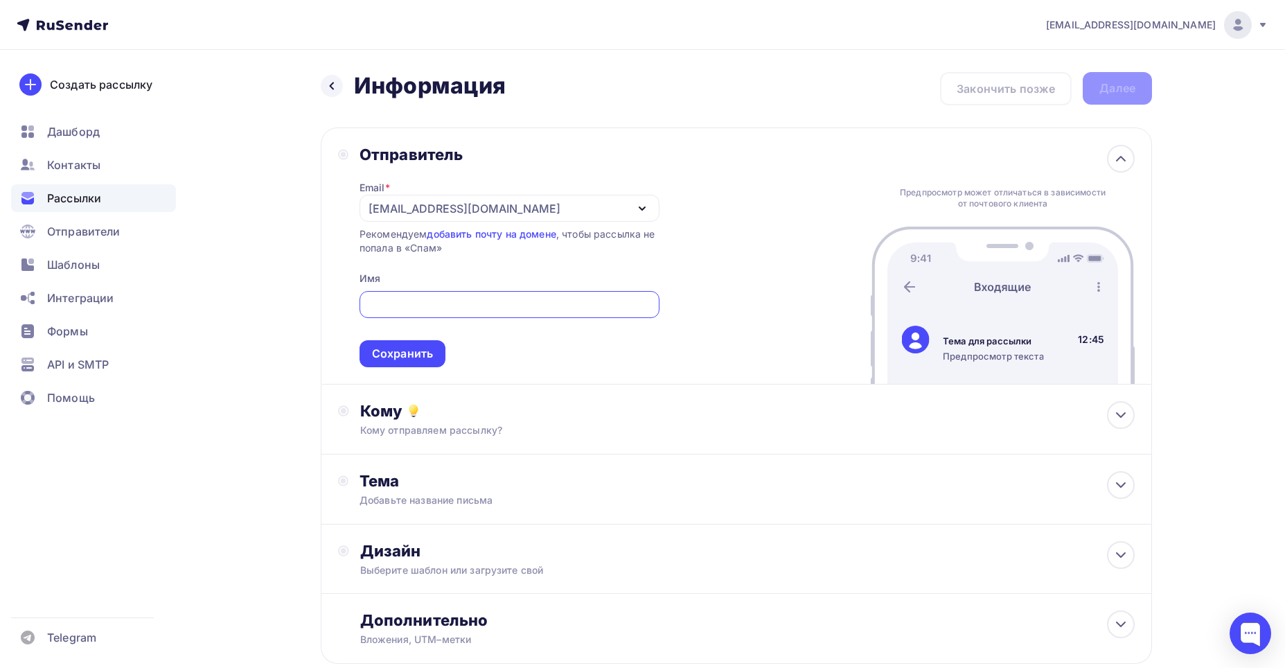
click at [461, 302] on input "text" at bounding box center [509, 304] width 284 height 17
type input "[PERSON_NAME]"
click at [388, 348] on div "Сохранить" at bounding box center [402, 354] width 61 height 16
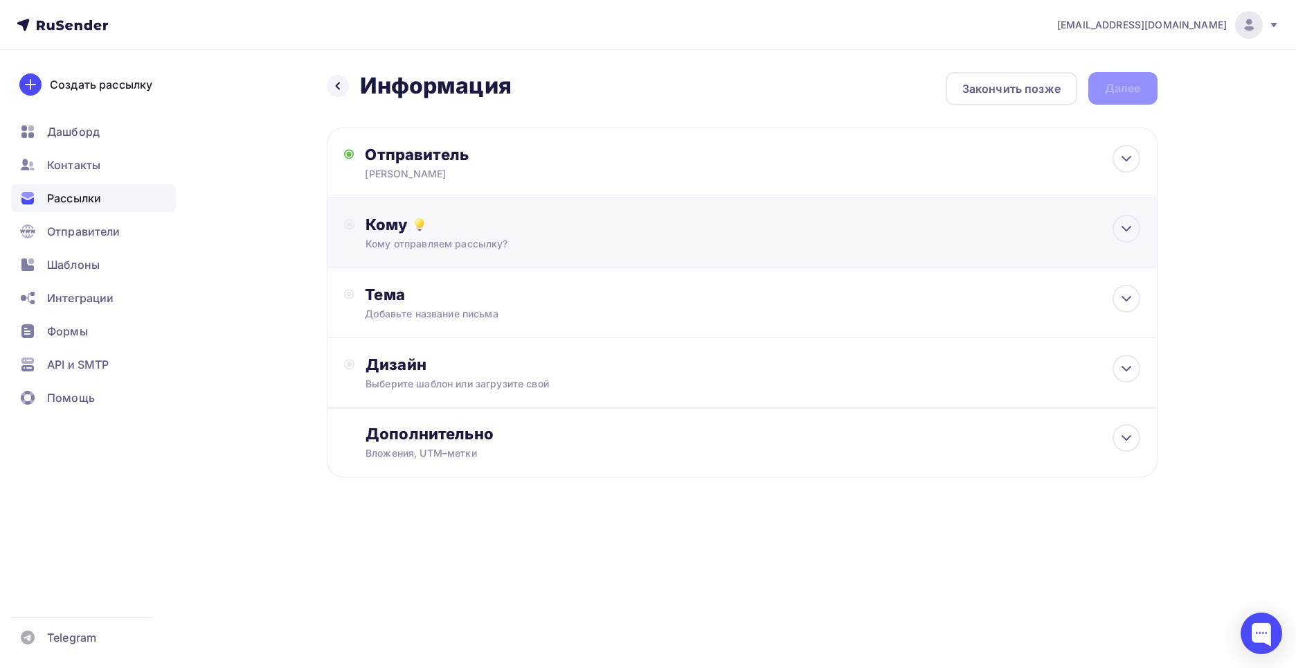
click at [391, 224] on div "Кому" at bounding box center [753, 224] width 774 height 19
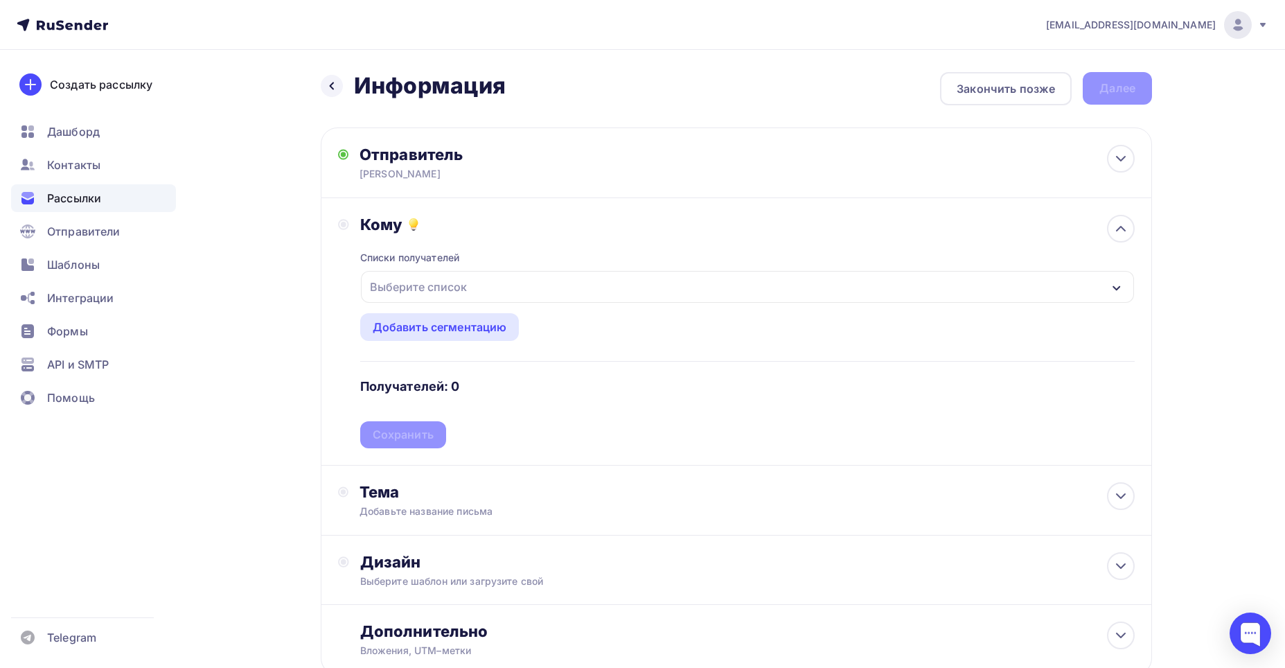
drag, startPoint x: 1111, startPoint y: 288, endPoint x: 1093, endPoint y: 289, distance: 18.0
click at [1110, 289] on div "Выберите список" at bounding box center [747, 287] width 773 height 32
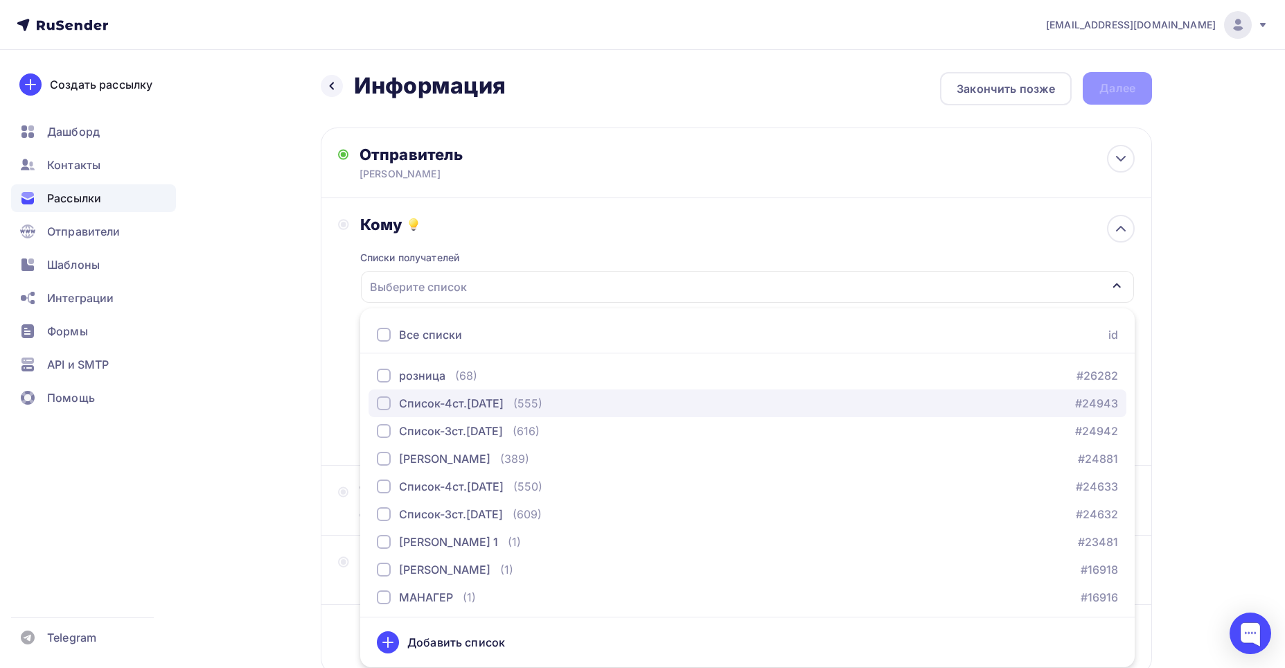
click at [386, 400] on div "button" at bounding box center [384, 403] width 14 height 14
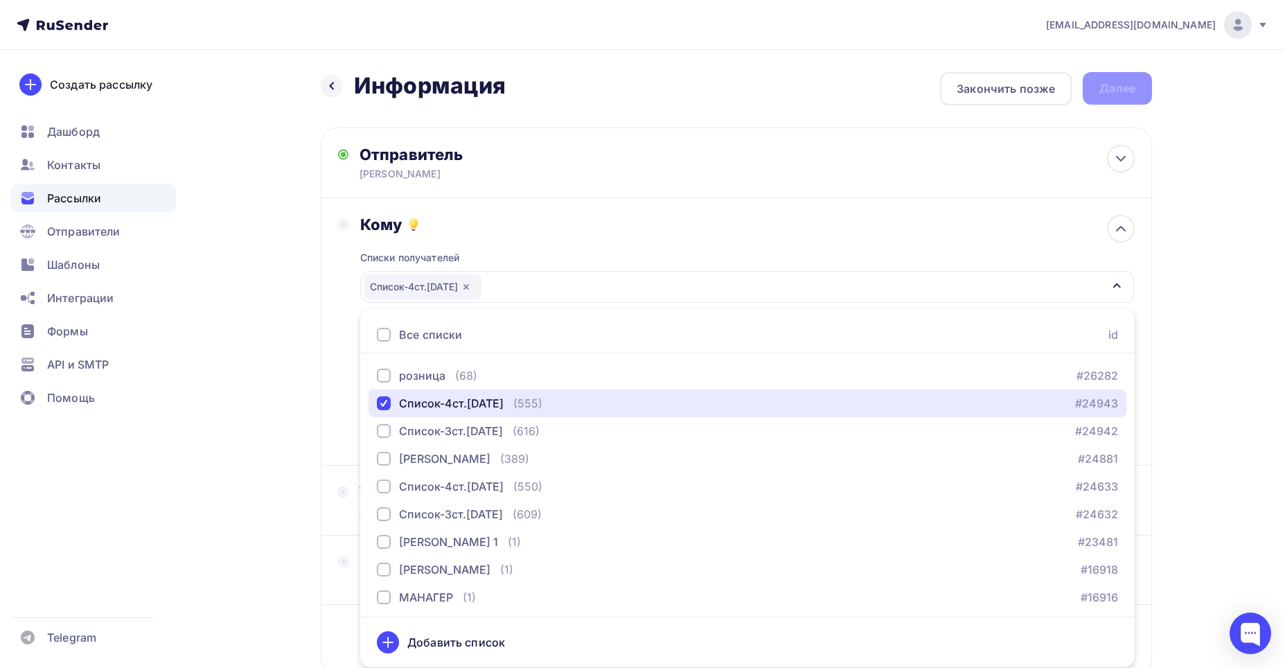
click at [519, 289] on div "Список-4ст.[DATE]" at bounding box center [747, 287] width 773 height 32
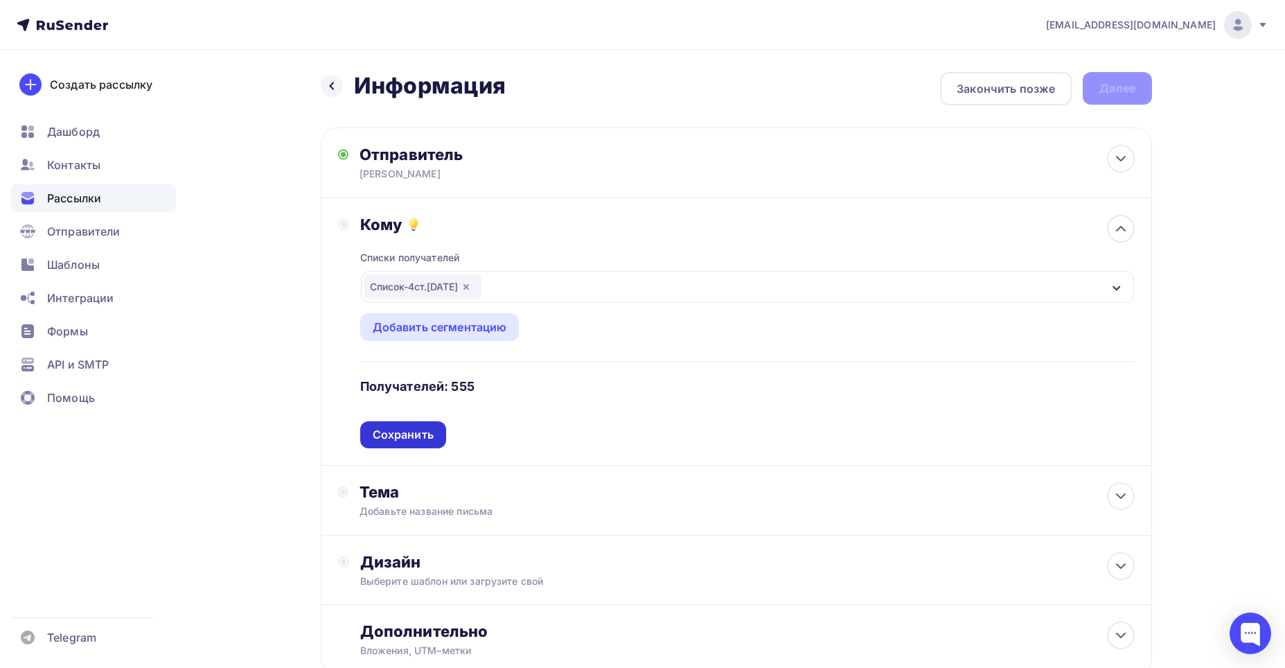
click at [393, 432] on div "Сохранить" at bounding box center [403, 435] width 61 height 16
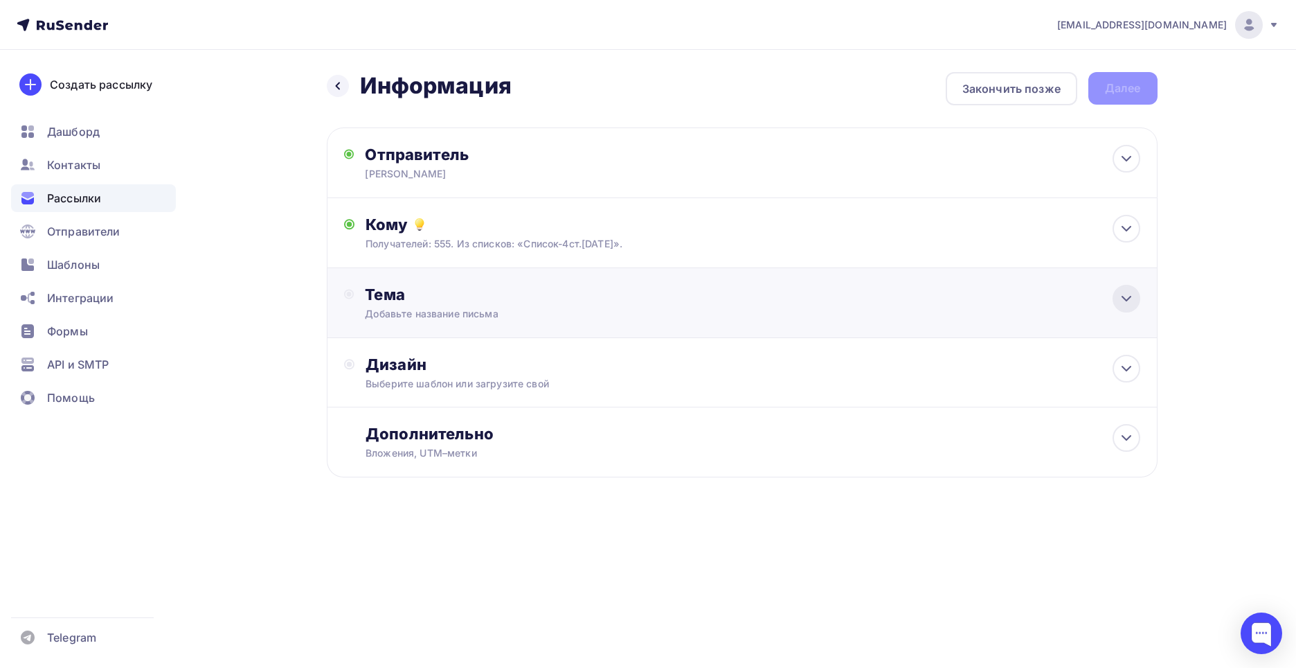
click at [1122, 296] on icon at bounding box center [1126, 298] width 17 height 17
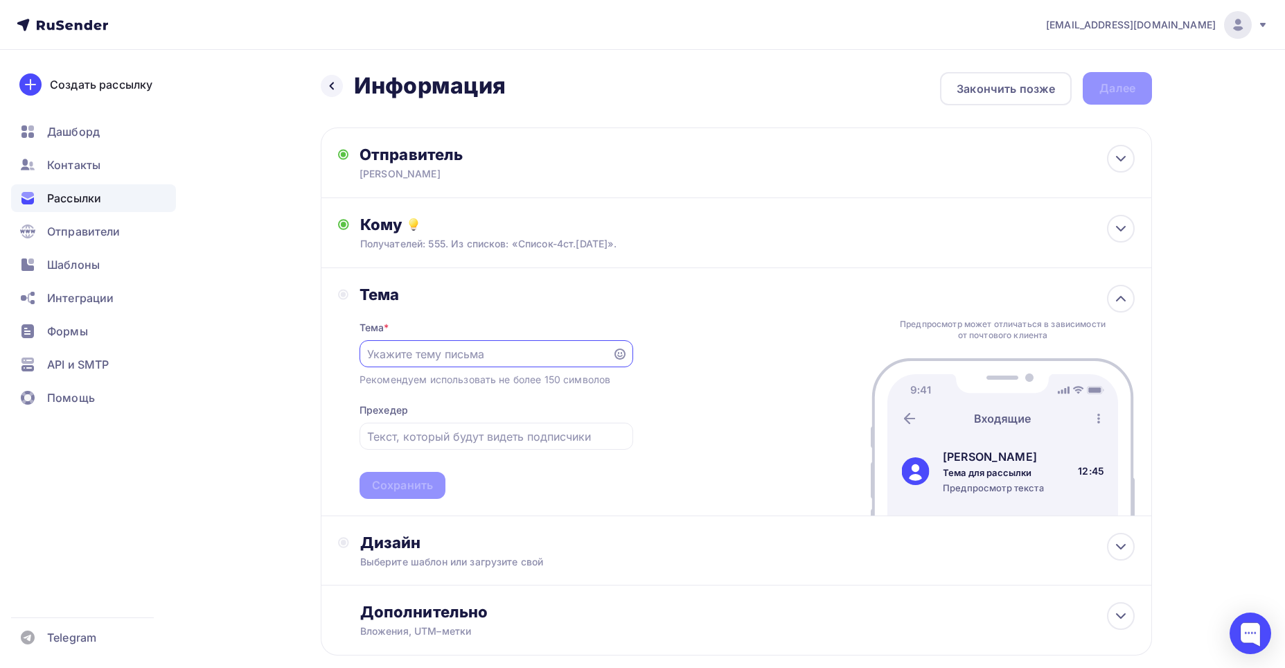
click at [373, 350] on input "text" at bounding box center [485, 354] width 237 height 17
type input "и"
type input "Информация по остаткам и ценам."
click at [410, 476] on div "Сохранить" at bounding box center [402, 485] width 86 height 27
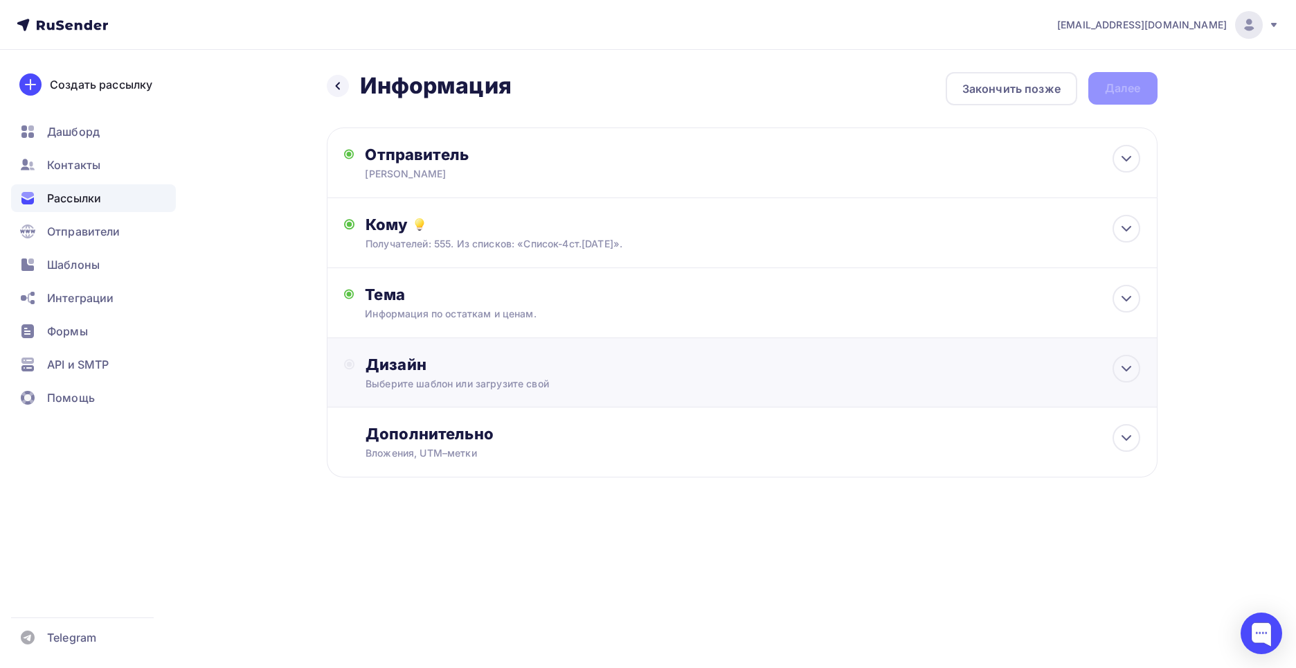
click at [396, 365] on div "Дизайн" at bounding box center [753, 364] width 774 height 19
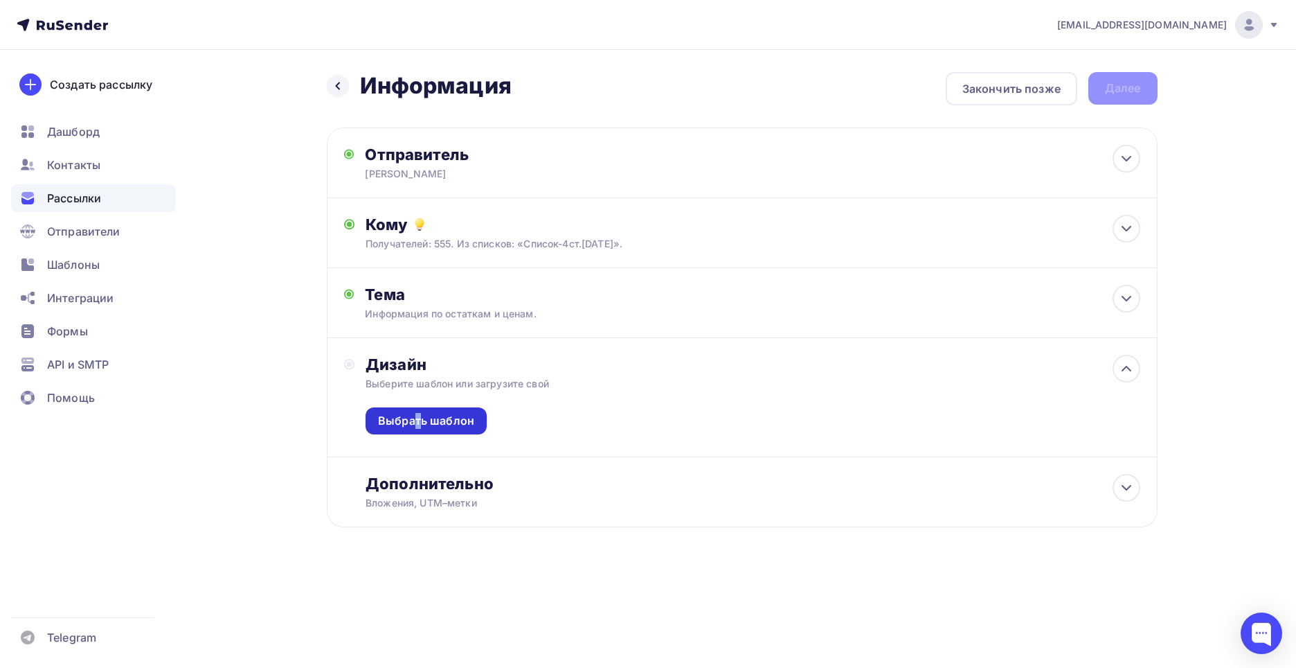
click at [419, 413] on div "Выбрать шаблон" at bounding box center [426, 421] width 96 height 16
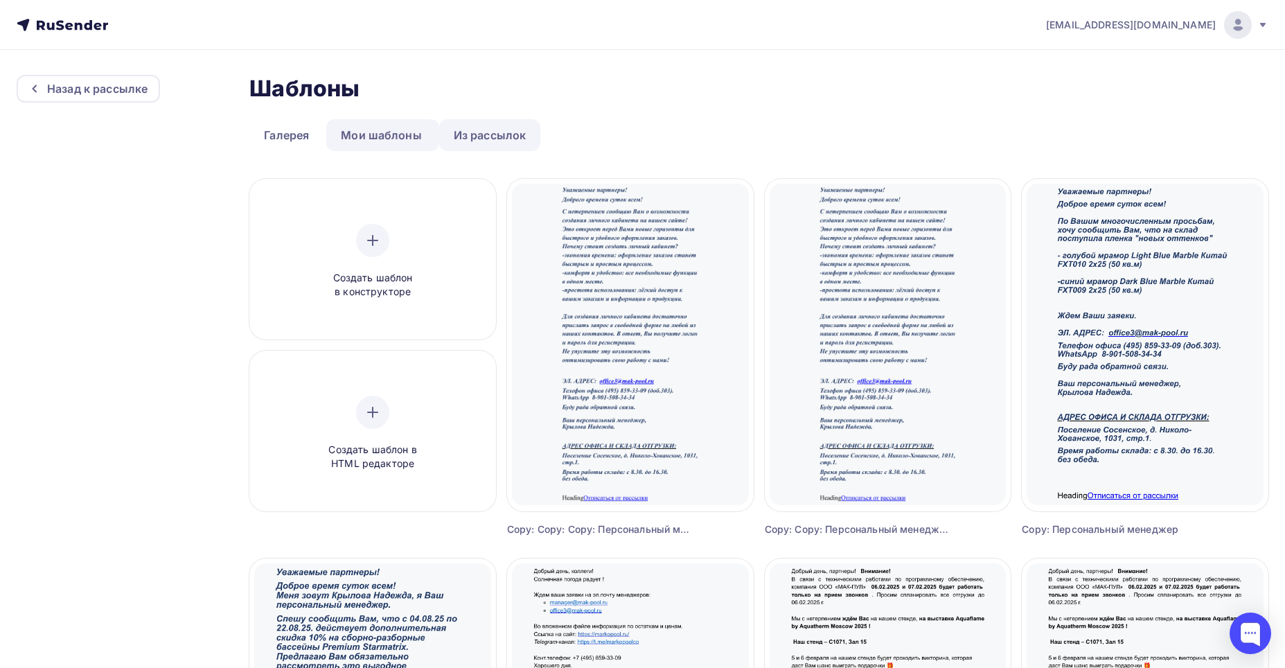
click at [493, 132] on link "Из рассылок" at bounding box center [490, 135] width 102 height 32
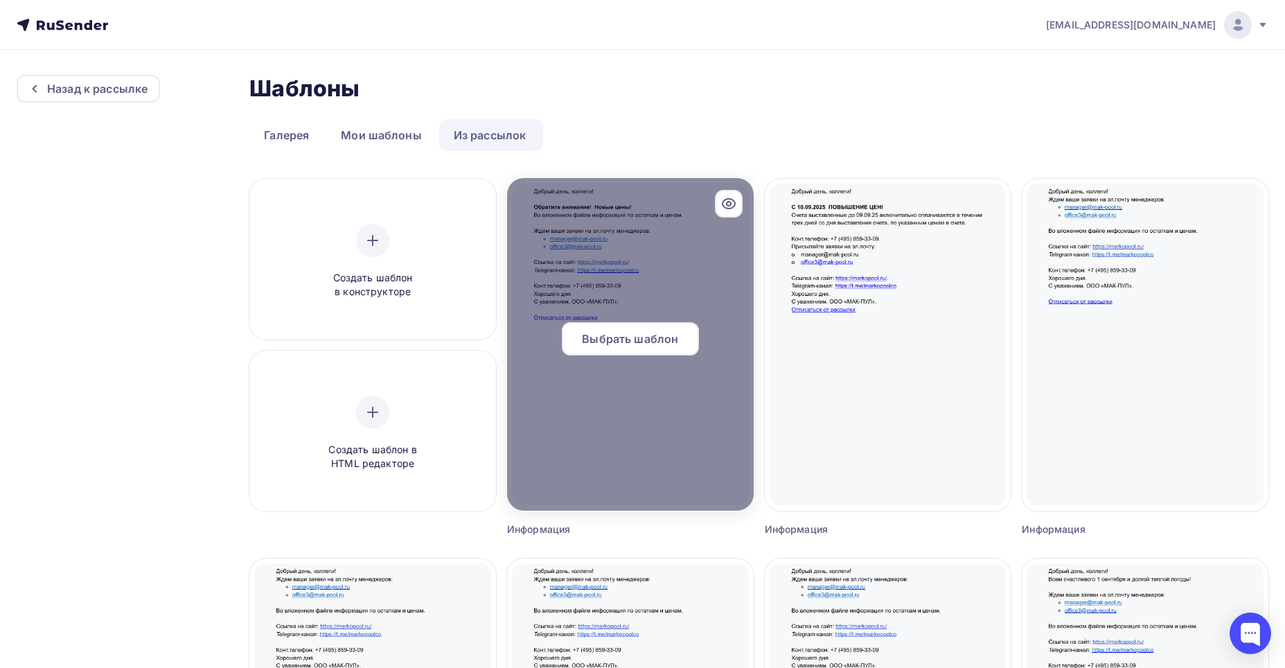
click at [620, 337] on span "Выбрать шаблон" at bounding box center [630, 338] width 96 height 17
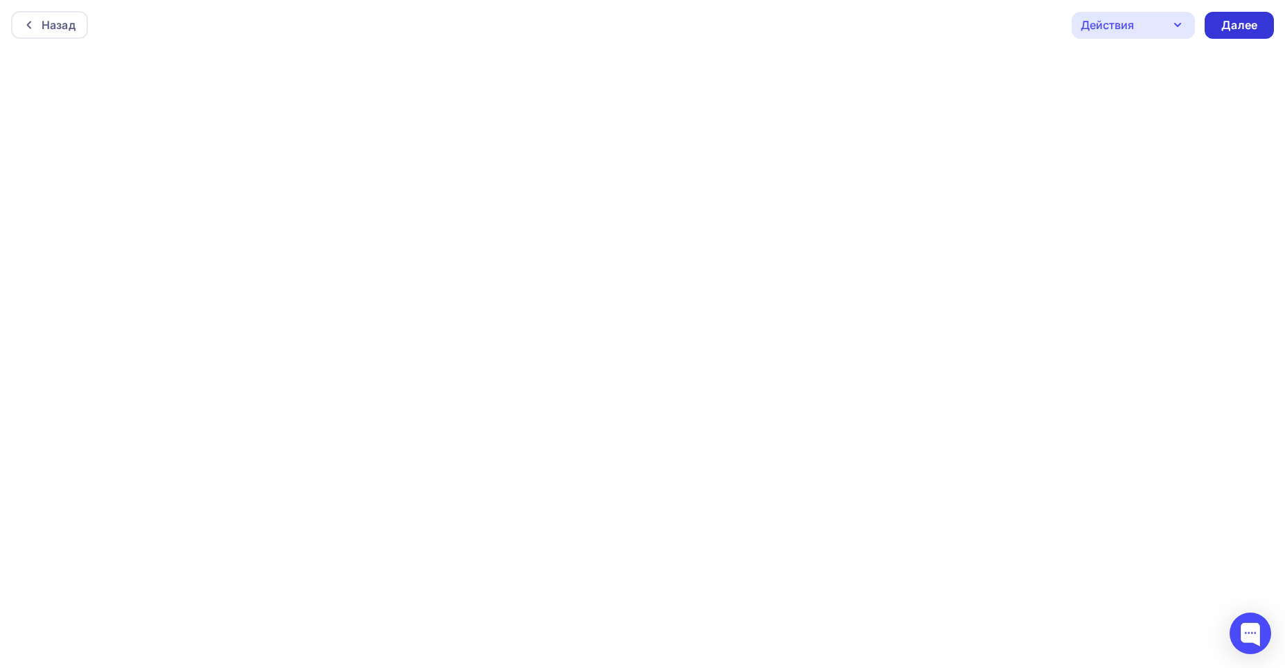
click at [1248, 24] on div "Далее" at bounding box center [1239, 25] width 36 height 16
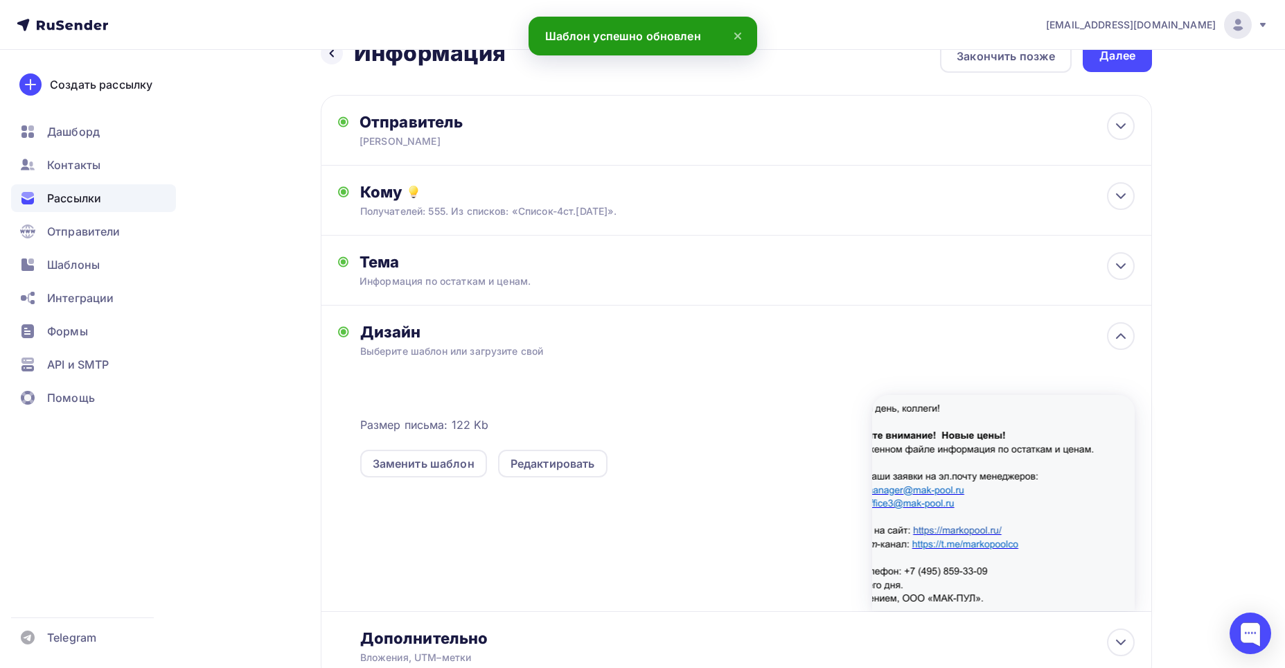
scroll to position [136, 0]
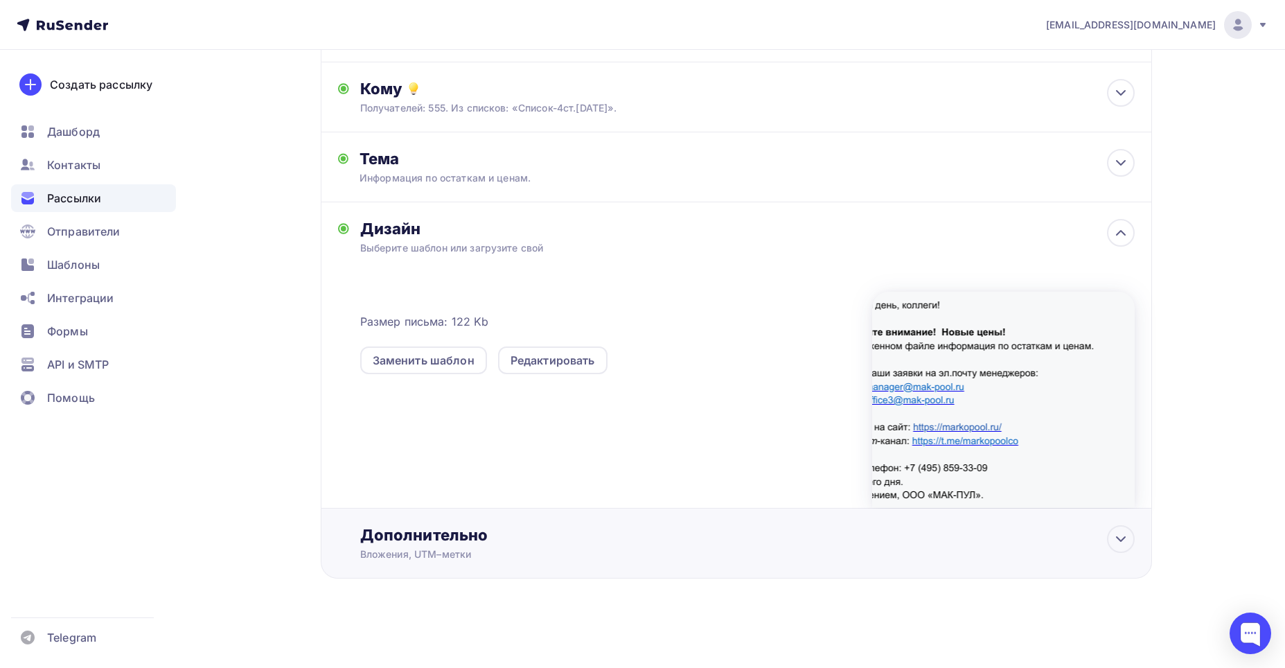
click at [426, 534] on div "Дополнительно" at bounding box center [747, 534] width 774 height 19
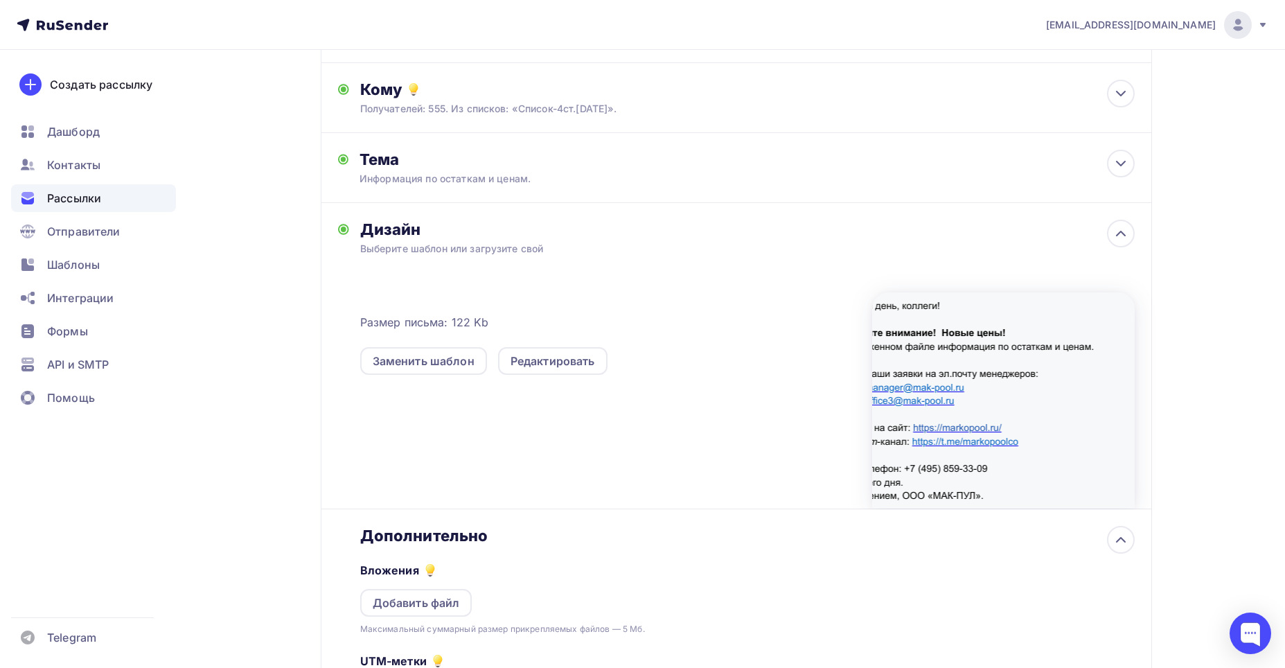
scroll to position [0, 0]
click at [417, 603] on div "Добавить файл" at bounding box center [416, 602] width 87 height 17
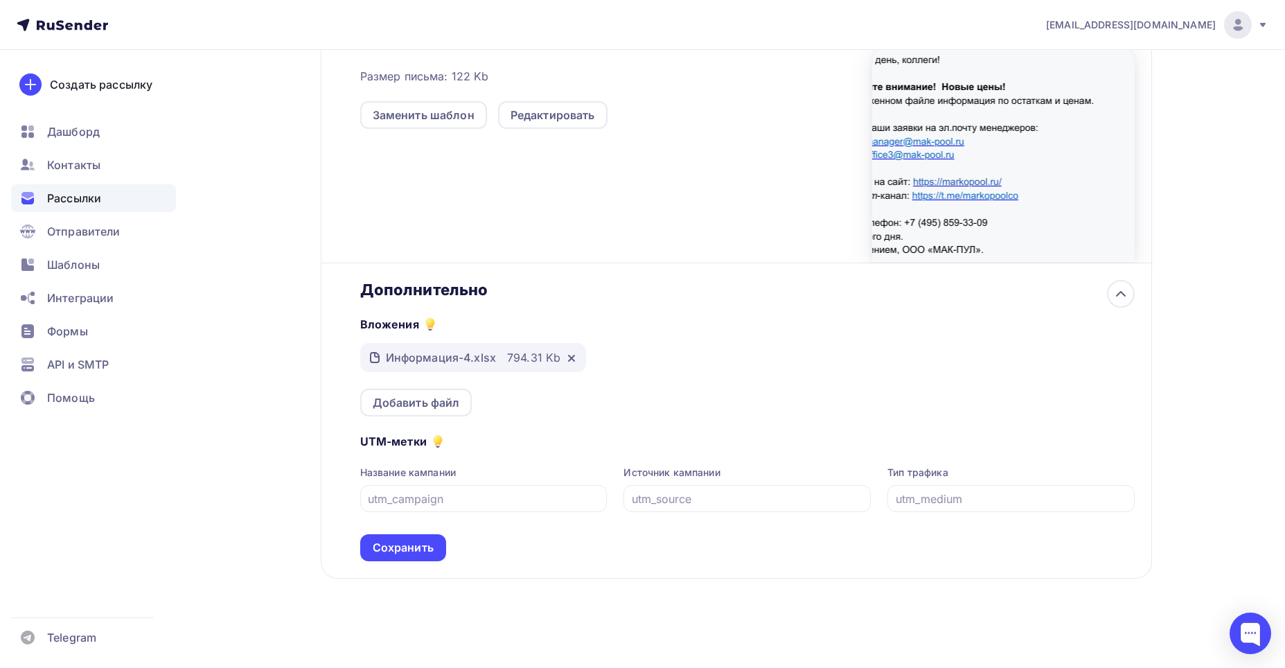
click at [404, 539] on div "Сохранить" at bounding box center [403, 547] width 61 height 16
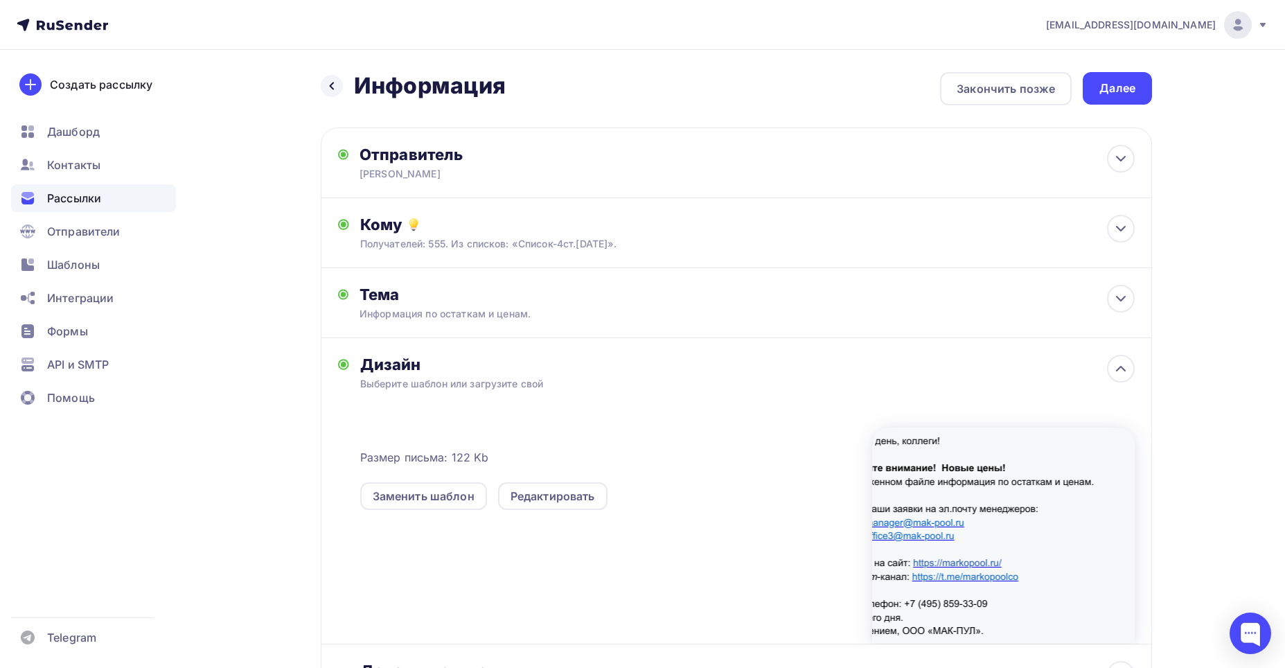
click at [1125, 89] on div "Далее" at bounding box center [1117, 88] width 36 height 16
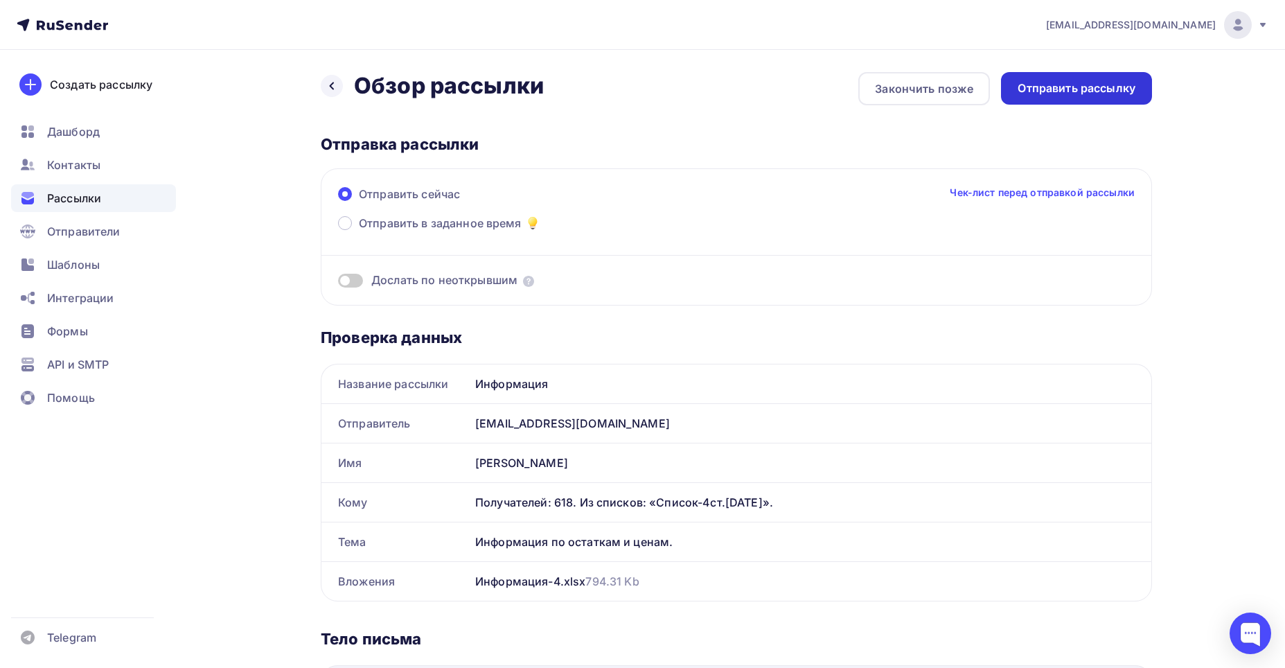
click at [1075, 89] on div "Отправить рассылку" at bounding box center [1076, 88] width 118 height 16
